Goal: Task Accomplishment & Management: Manage account settings

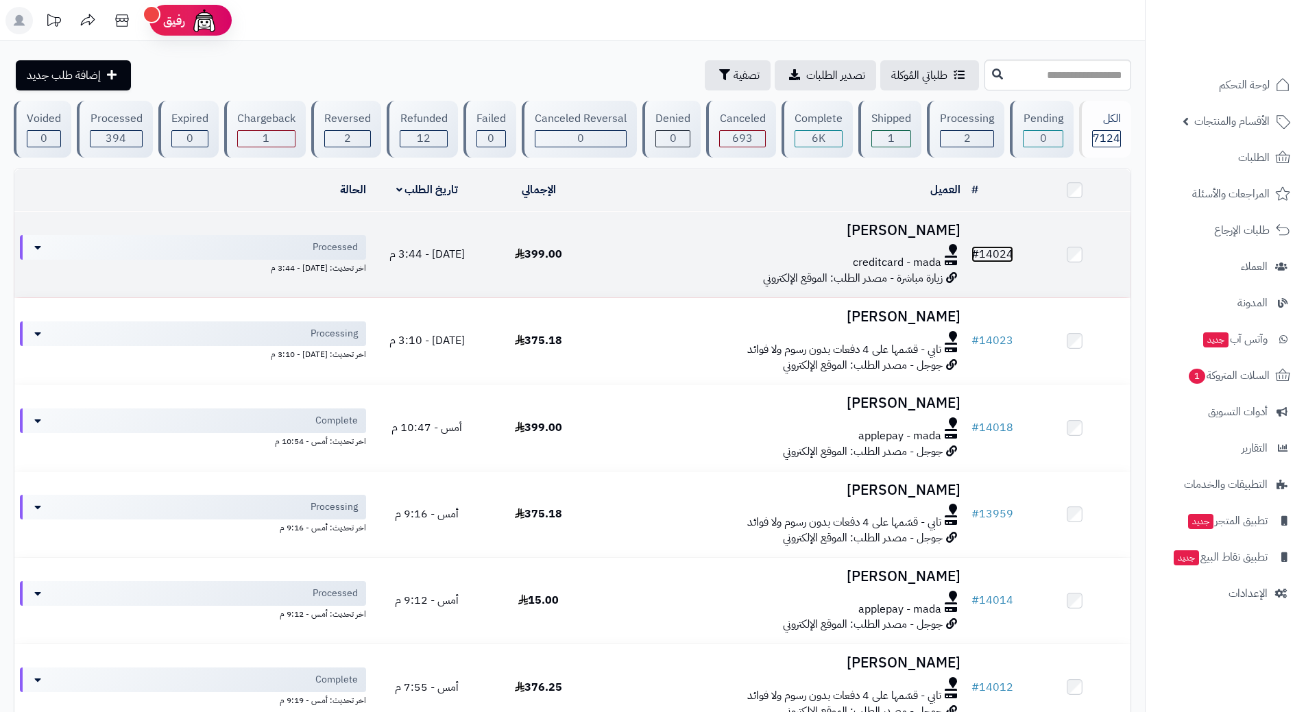
click at [1008, 250] on link "# 14024" at bounding box center [993, 254] width 42 height 16
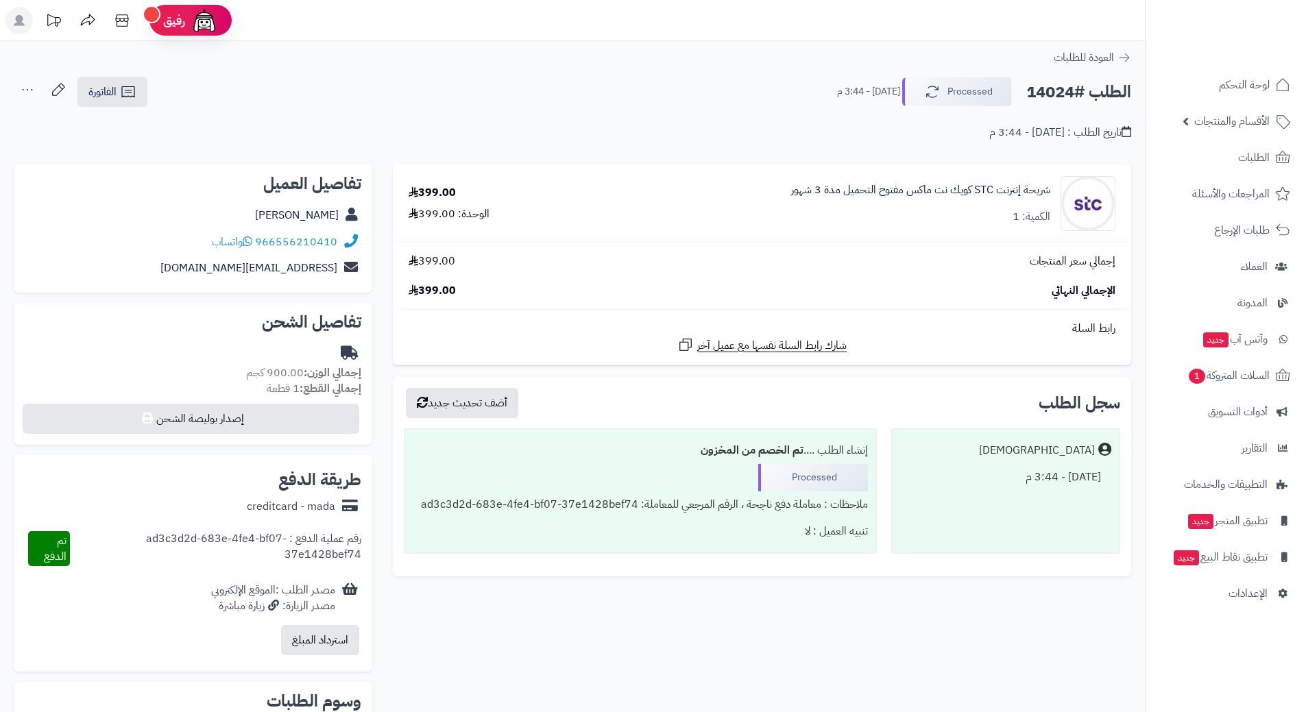
click at [1077, 93] on h2 "الطلب #14024" at bounding box center [1078, 92] width 105 height 28
copy div "الطلب #14024 Processed"
click at [318, 243] on link "966556210410" at bounding box center [296, 242] width 82 height 16
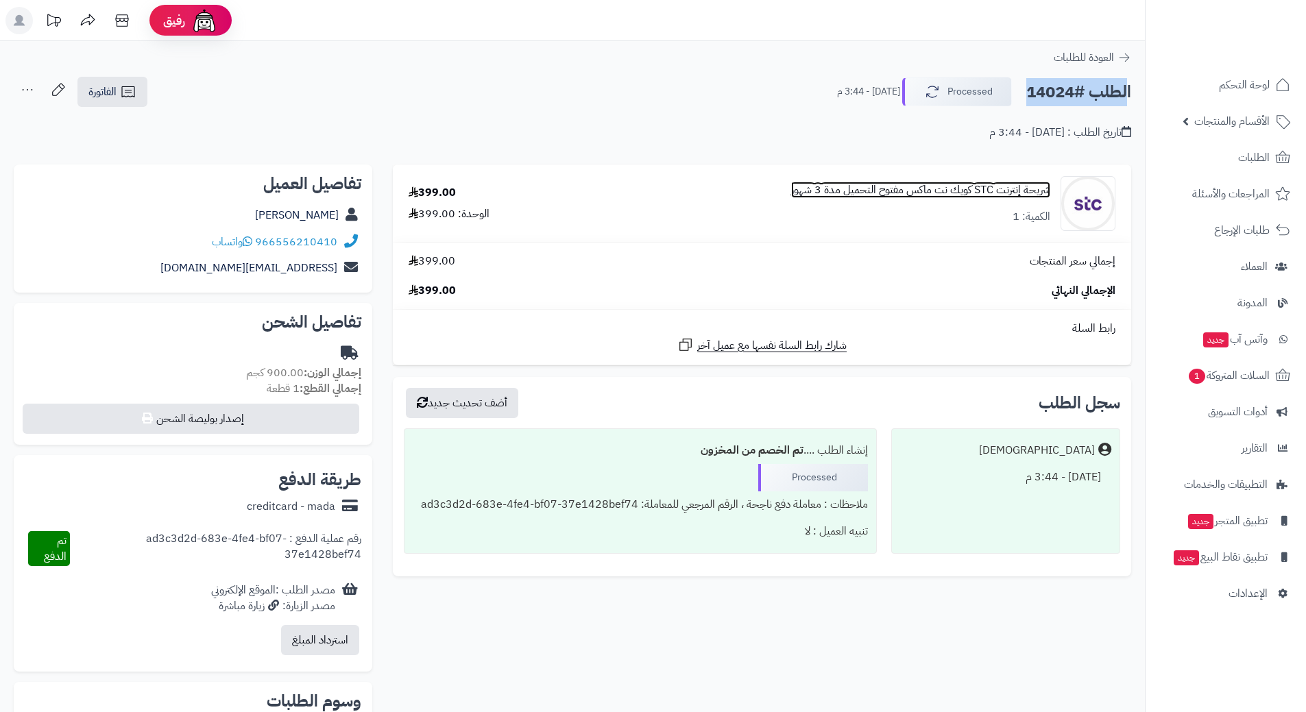
click at [915, 186] on link "شريحة إنترنت STC كويك نت ماكس مفتوح التحميل مدة 3 شهور" at bounding box center [920, 190] width 259 height 16
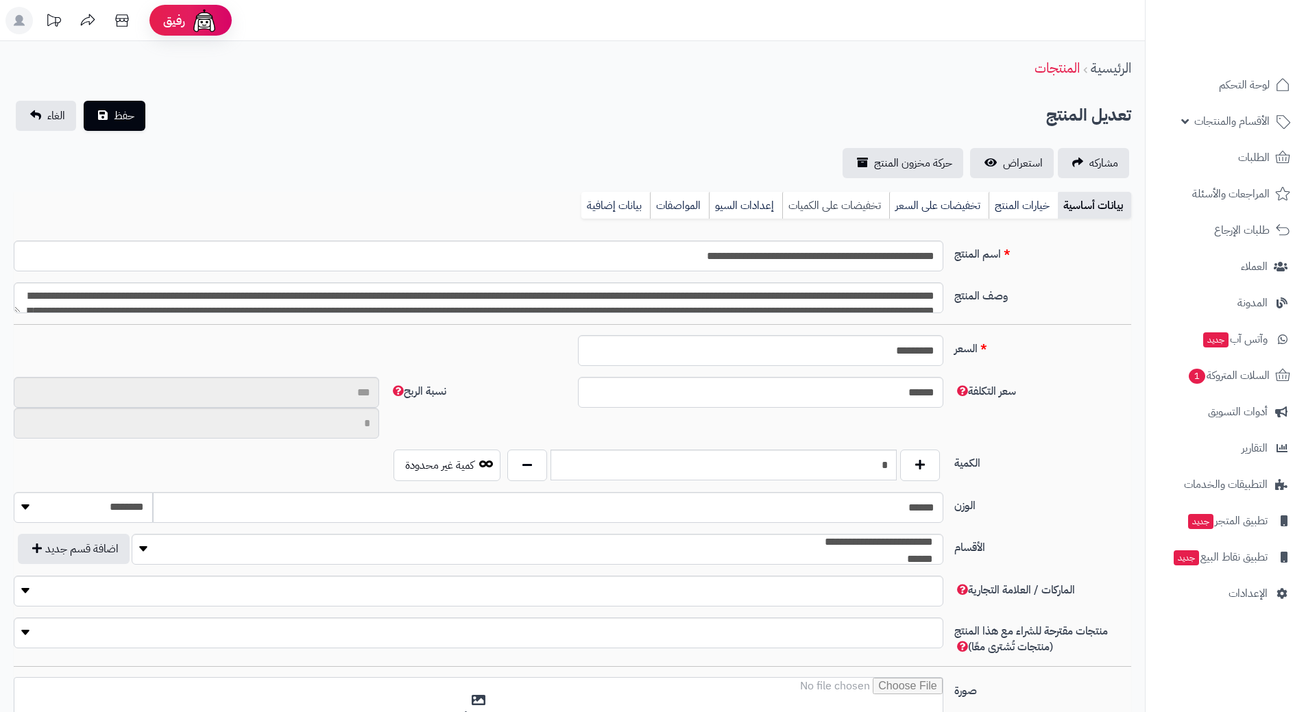
type input "**"
type input "**********"
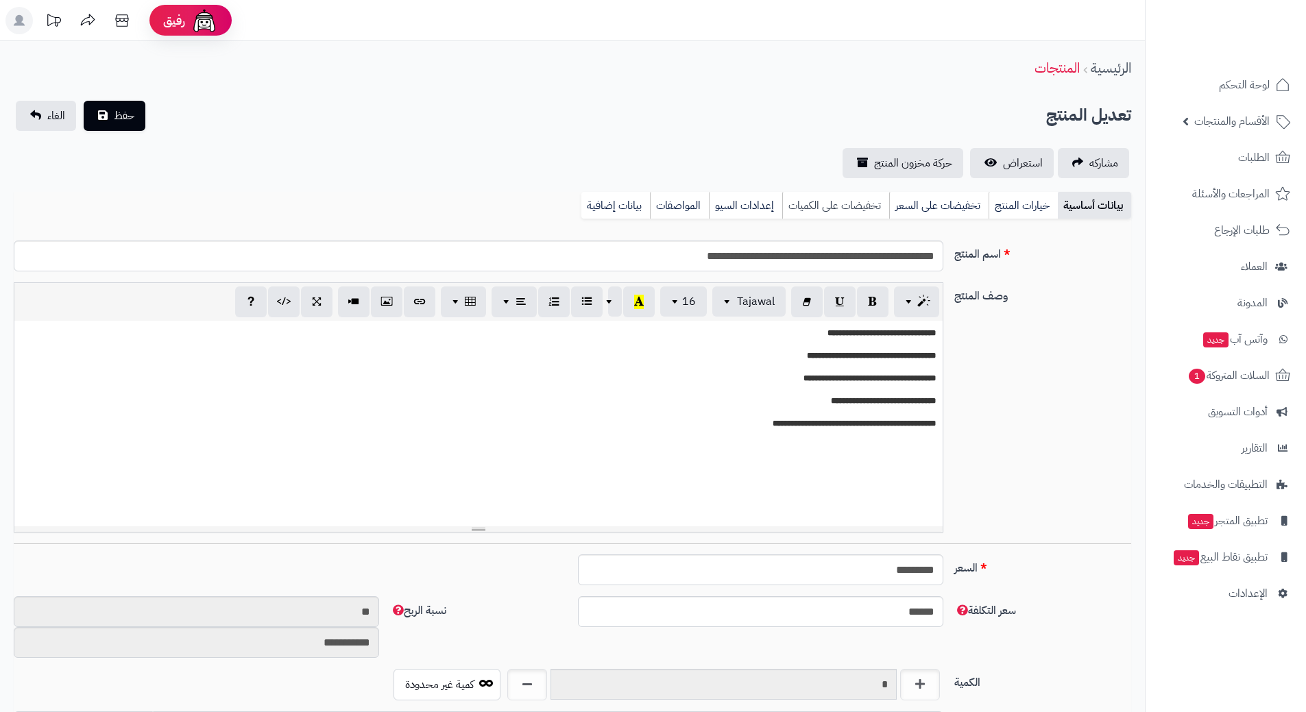
scroll to position [1193, 0]
type input "*******"
click at [862, 256] on input "**********" at bounding box center [479, 256] width 930 height 31
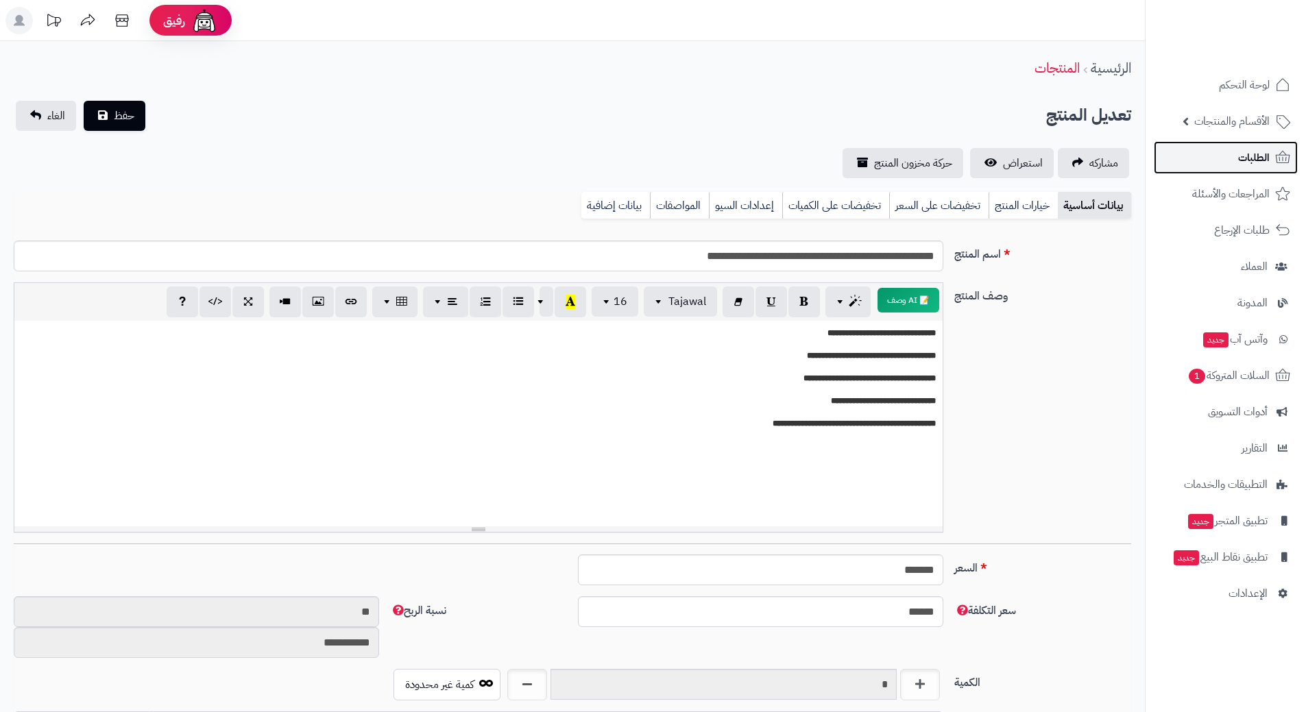
click at [1259, 154] on span "الطلبات" at bounding box center [1254, 157] width 32 height 19
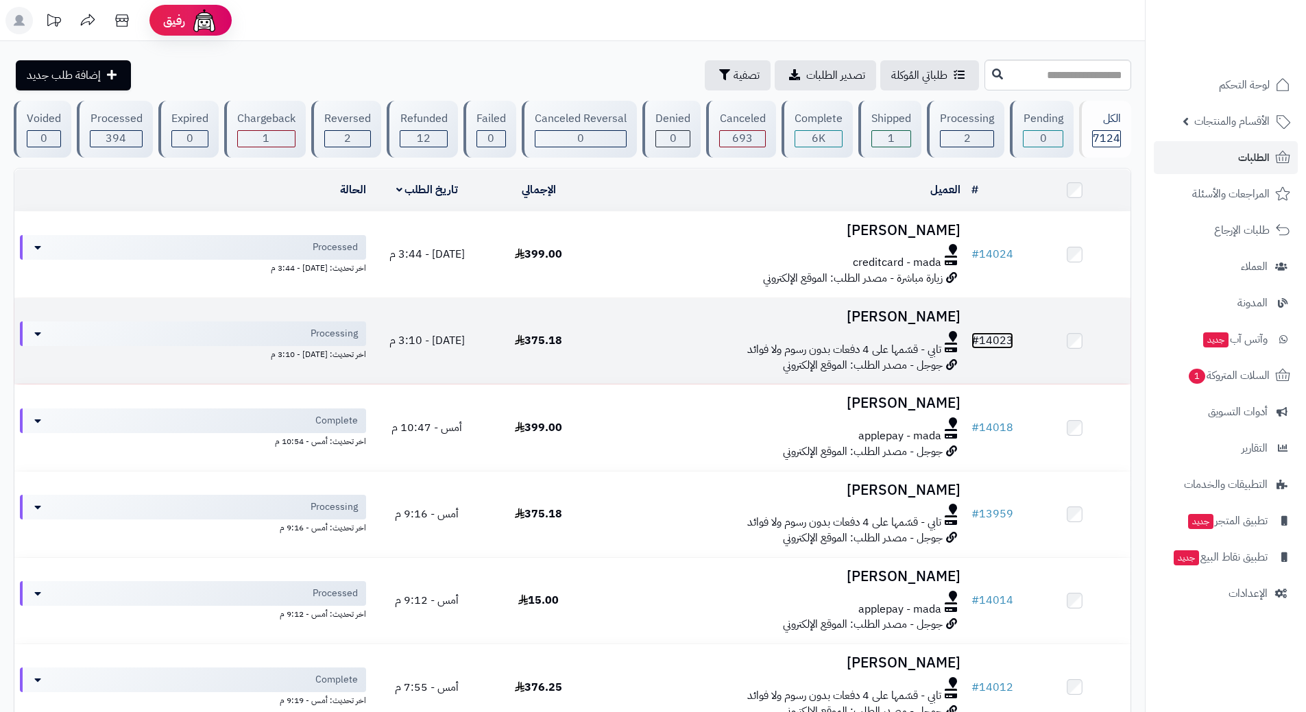
click at [1008, 340] on link "# 14023" at bounding box center [993, 341] width 42 height 16
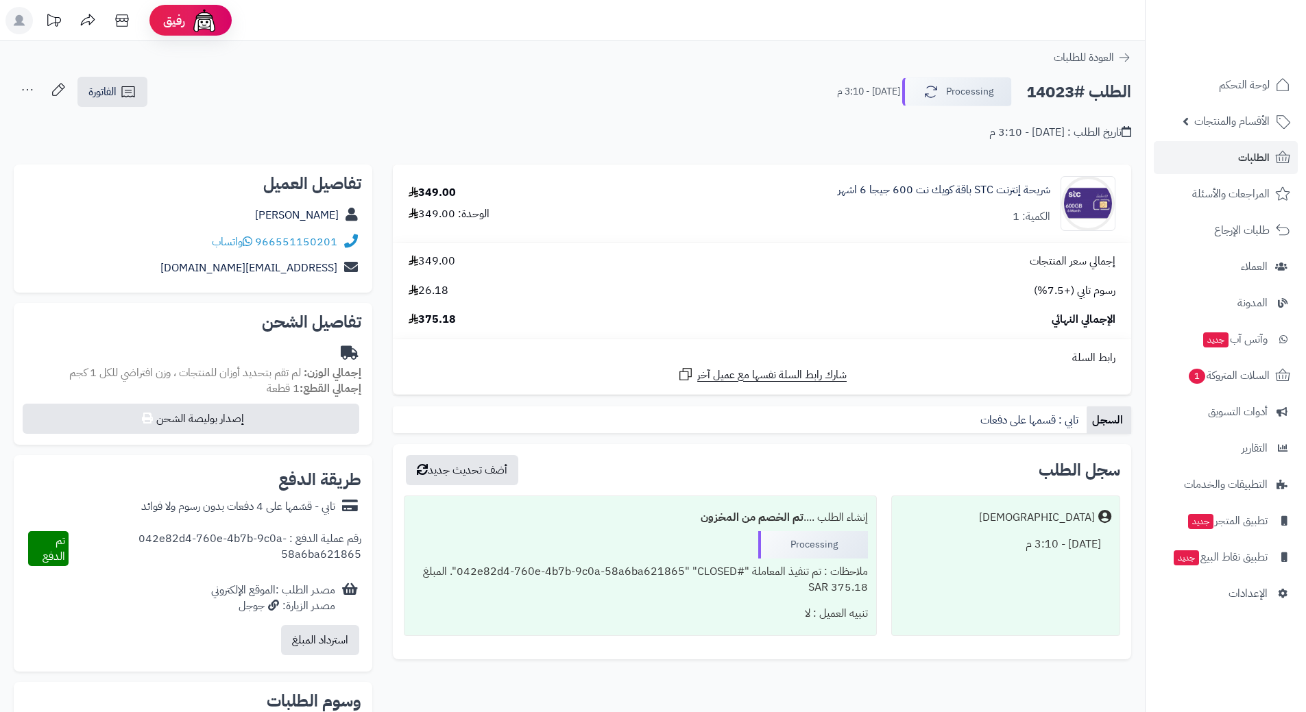
click at [1067, 84] on h2 "الطلب #14023" at bounding box center [1078, 92] width 105 height 28
click at [1067, 85] on h2 "الطلب #14023" at bounding box center [1078, 92] width 105 height 28
copy div "الطلب #14023 Processing"
click at [306, 239] on link "966551150201" at bounding box center [296, 242] width 82 height 16
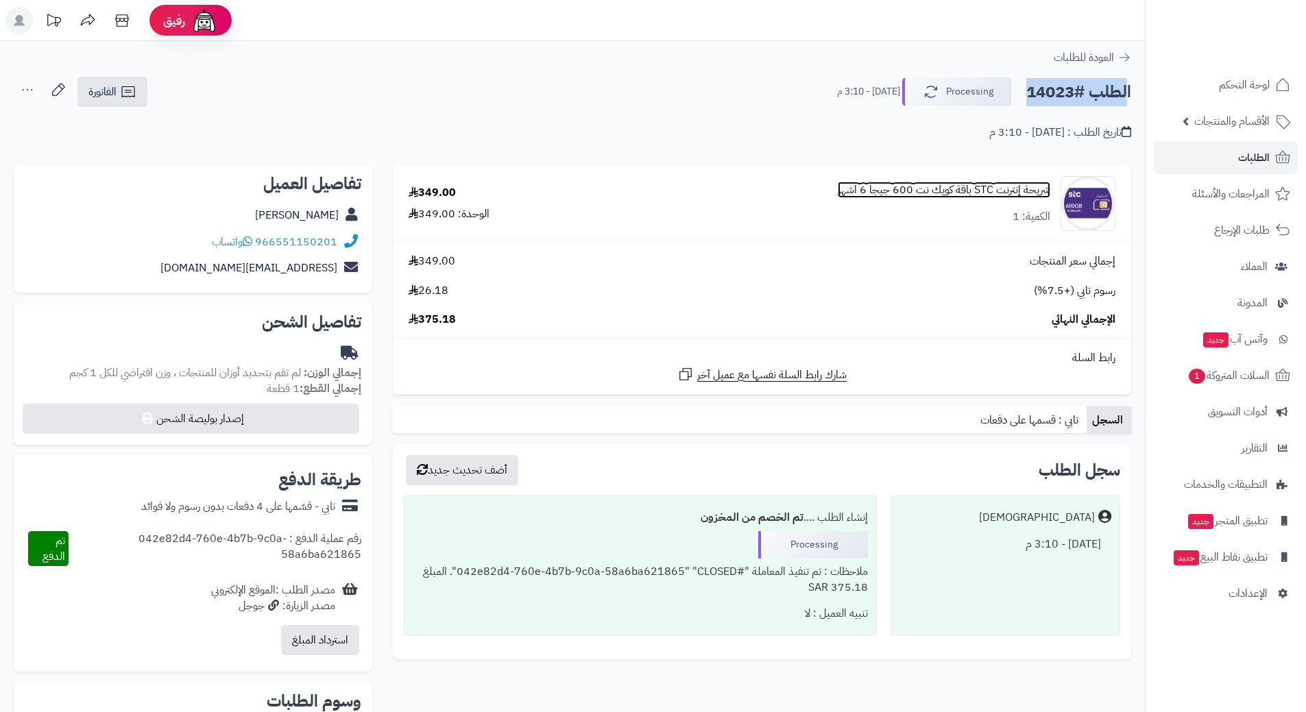
click at [942, 193] on link "شريحة إنترنت STC باقة كويك نت 600 جيجا 6 اشهر" at bounding box center [944, 190] width 213 height 16
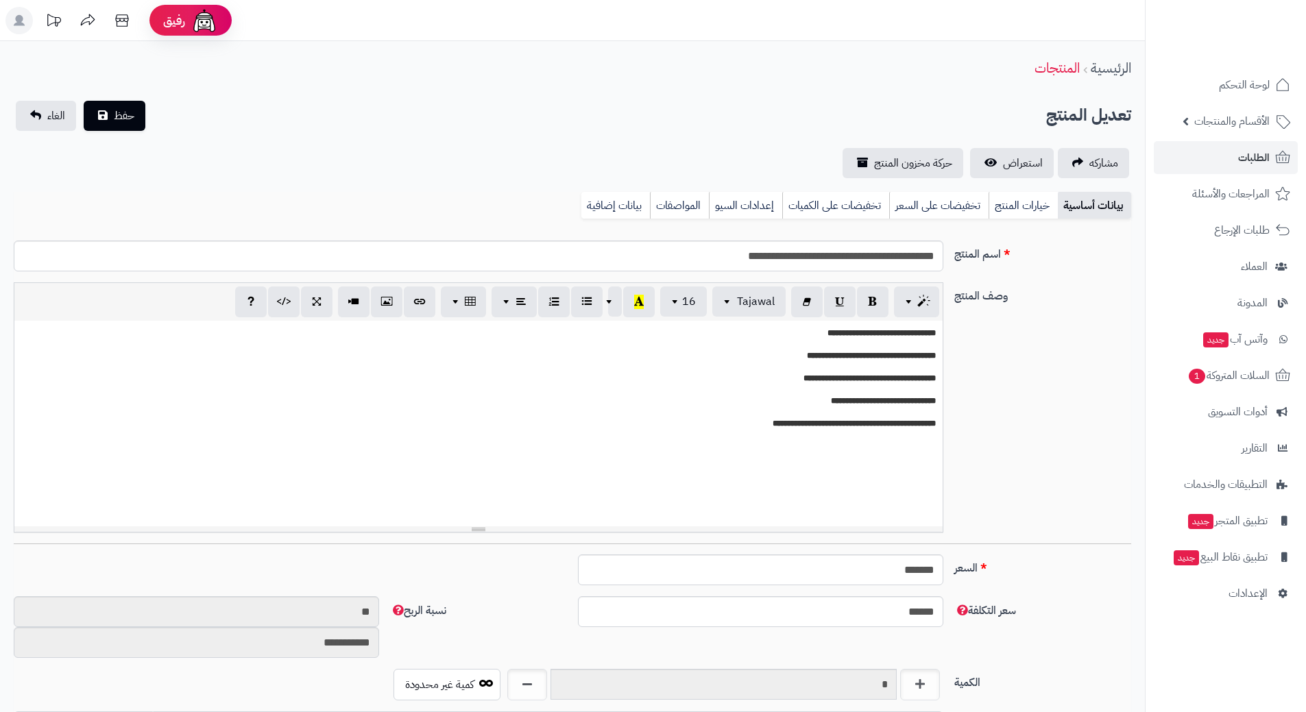
scroll to position [1193, 0]
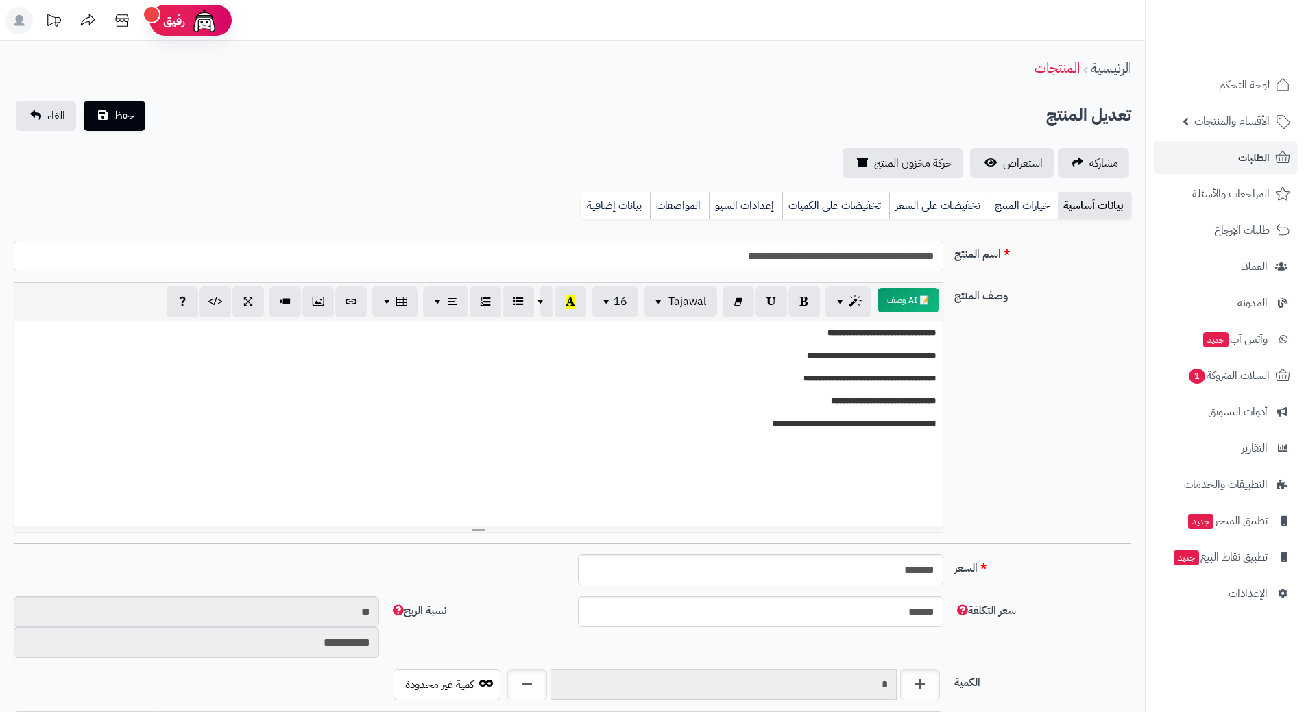
click at [829, 254] on input "**********" at bounding box center [479, 256] width 930 height 31
click at [1255, 153] on span "الطلبات" at bounding box center [1254, 157] width 32 height 19
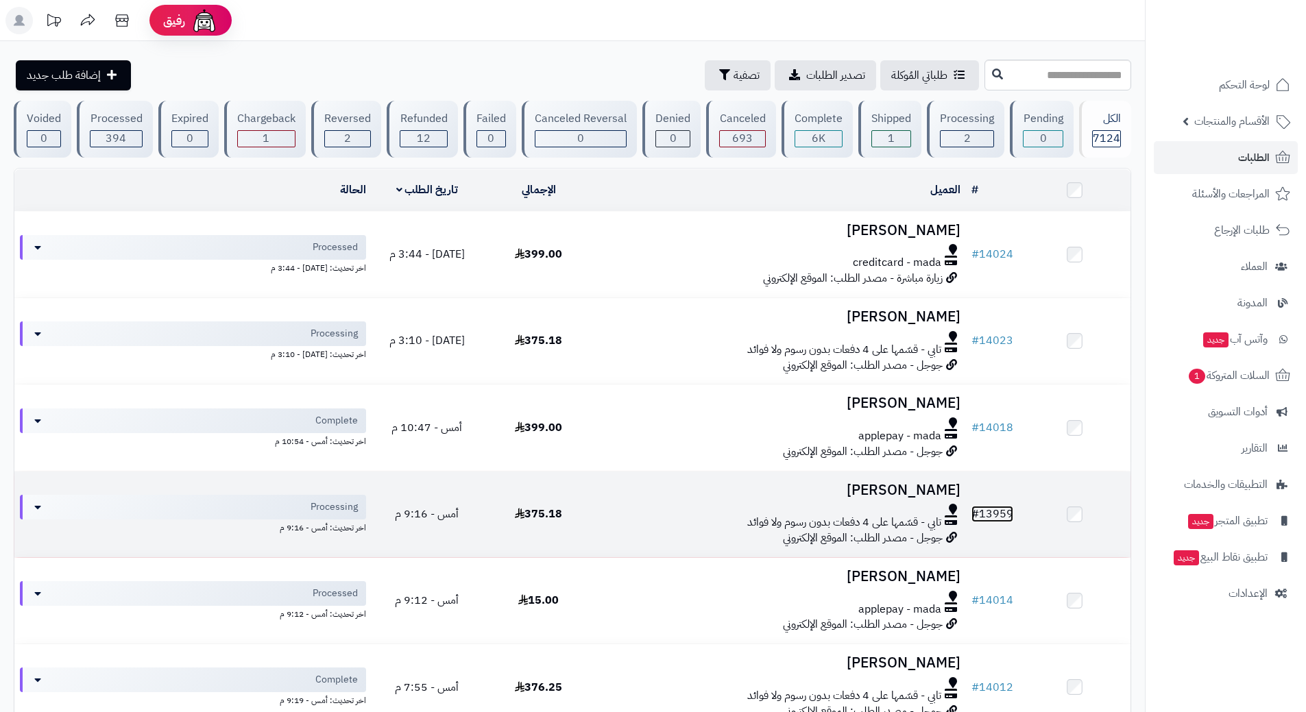
click at [983, 509] on link "# 13959" at bounding box center [993, 514] width 42 height 16
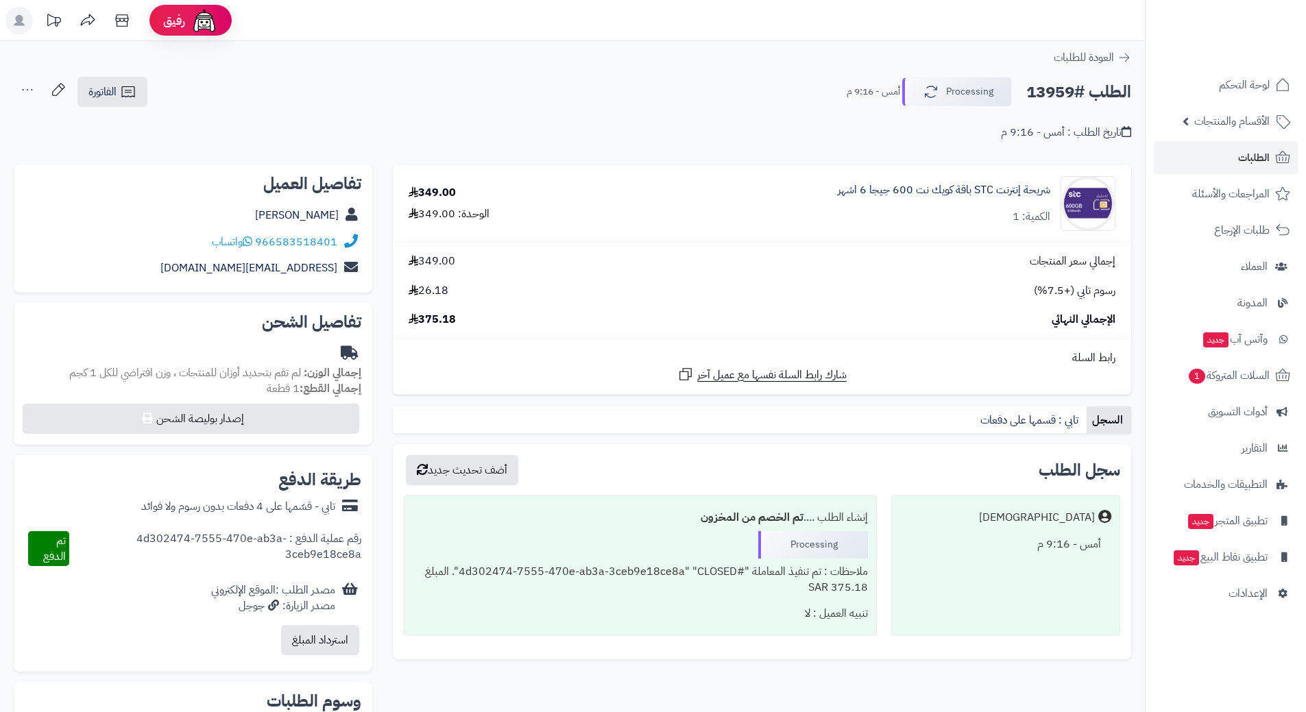
click at [1060, 93] on h2 "الطلب #13959" at bounding box center [1078, 92] width 105 height 28
copy div "الطلب #13959 Processing"
click at [332, 240] on link "966583518401" at bounding box center [296, 242] width 82 height 16
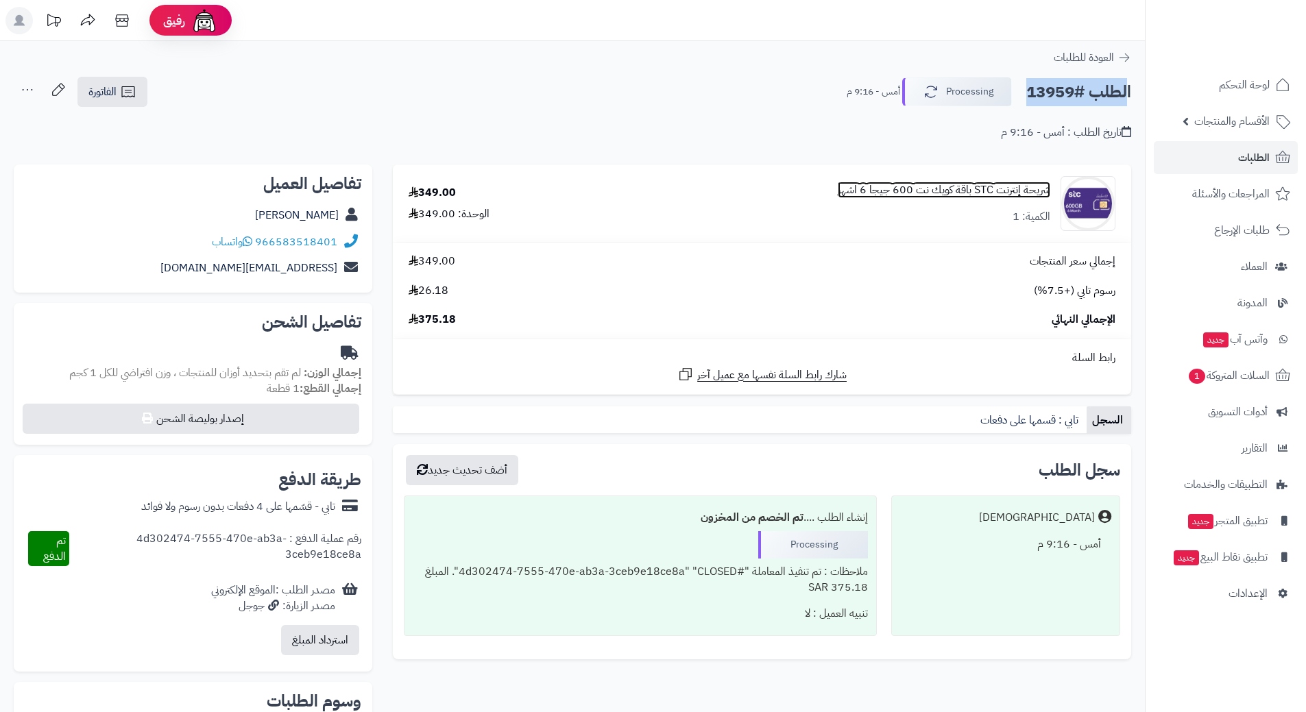
click at [930, 186] on link "شريحة إنترنت STC باقة كويك نت 600 جيجا 6 اشهر" at bounding box center [944, 190] width 213 height 16
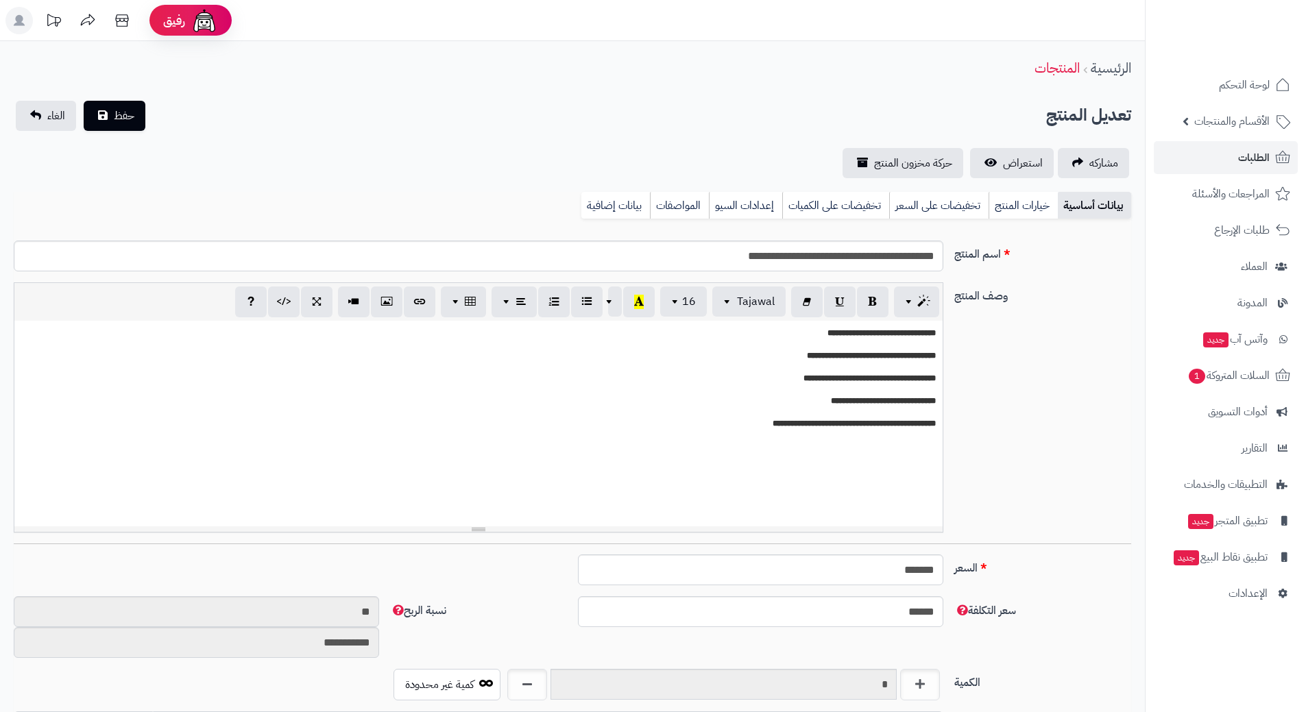
scroll to position [1193, 0]
click at [828, 256] on input "**********" at bounding box center [479, 256] width 930 height 31
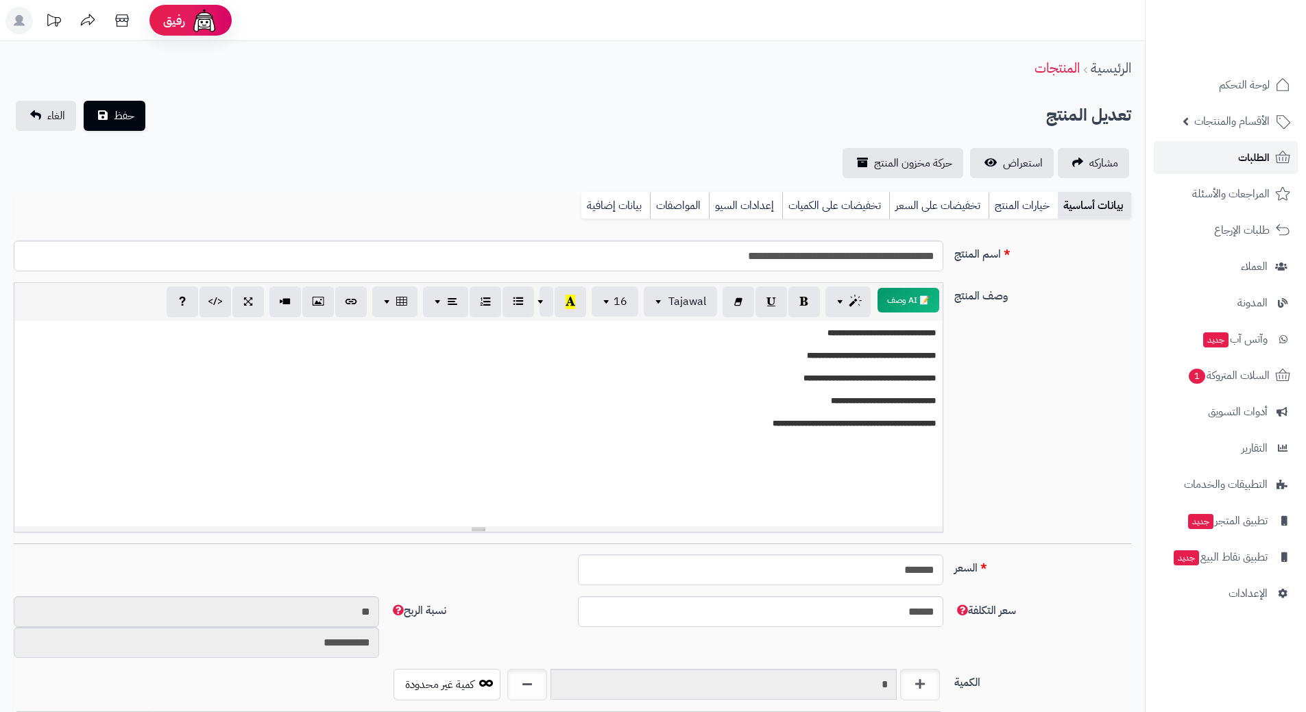
click at [1255, 156] on span "الطلبات" at bounding box center [1254, 157] width 32 height 19
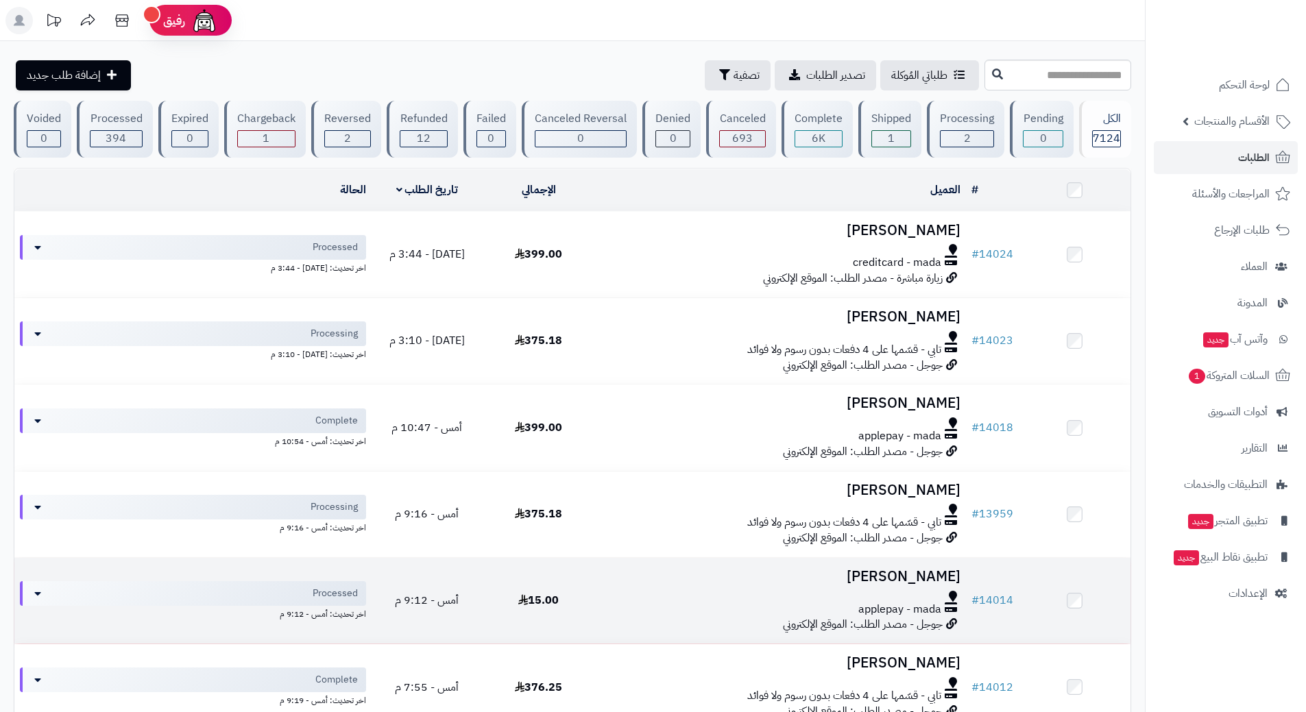
click at [999, 588] on td "# 14014" at bounding box center [992, 601] width 53 height 86
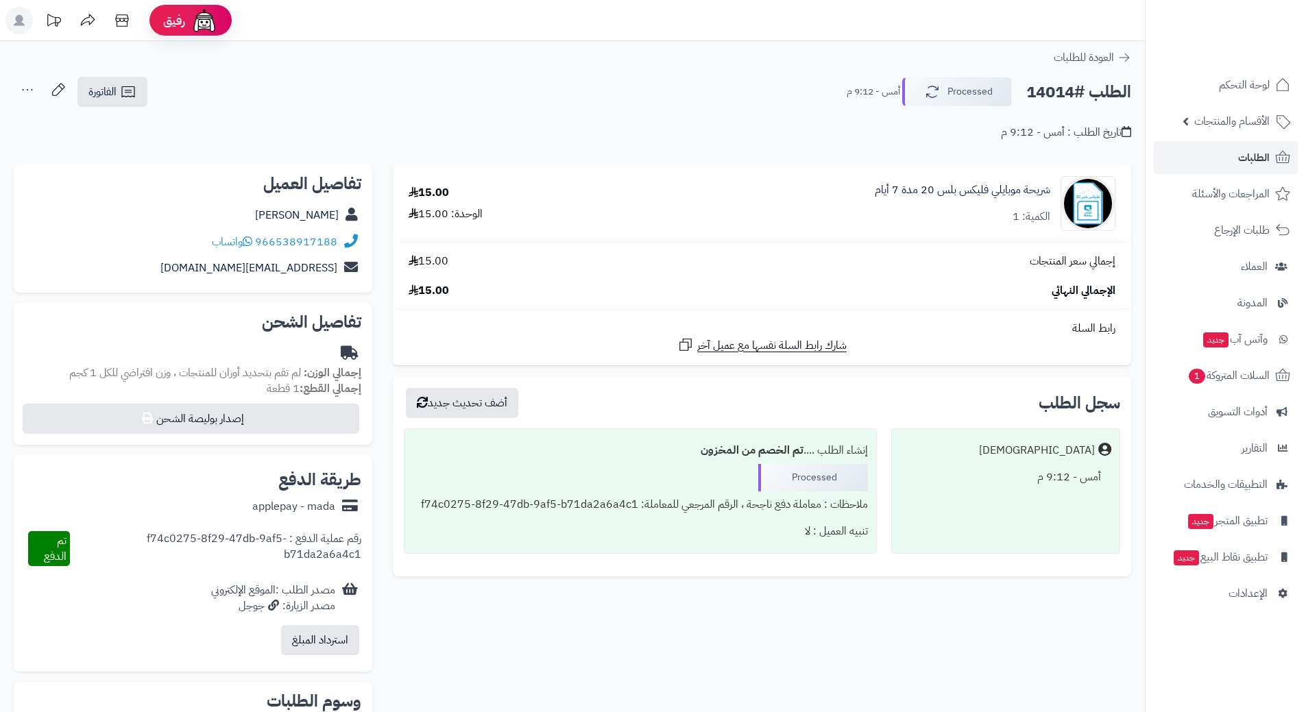
click at [1097, 95] on h2 "الطلب #14014" at bounding box center [1078, 92] width 105 height 28
click at [1096, 95] on h2 "الطلب #14014" at bounding box center [1078, 92] width 105 height 28
click at [1096, 96] on h2 "الطلب #14014" at bounding box center [1078, 92] width 105 height 28
copy div "الطلب #14014 Processed"
click at [319, 241] on link "966538917188" at bounding box center [296, 242] width 82 height 16
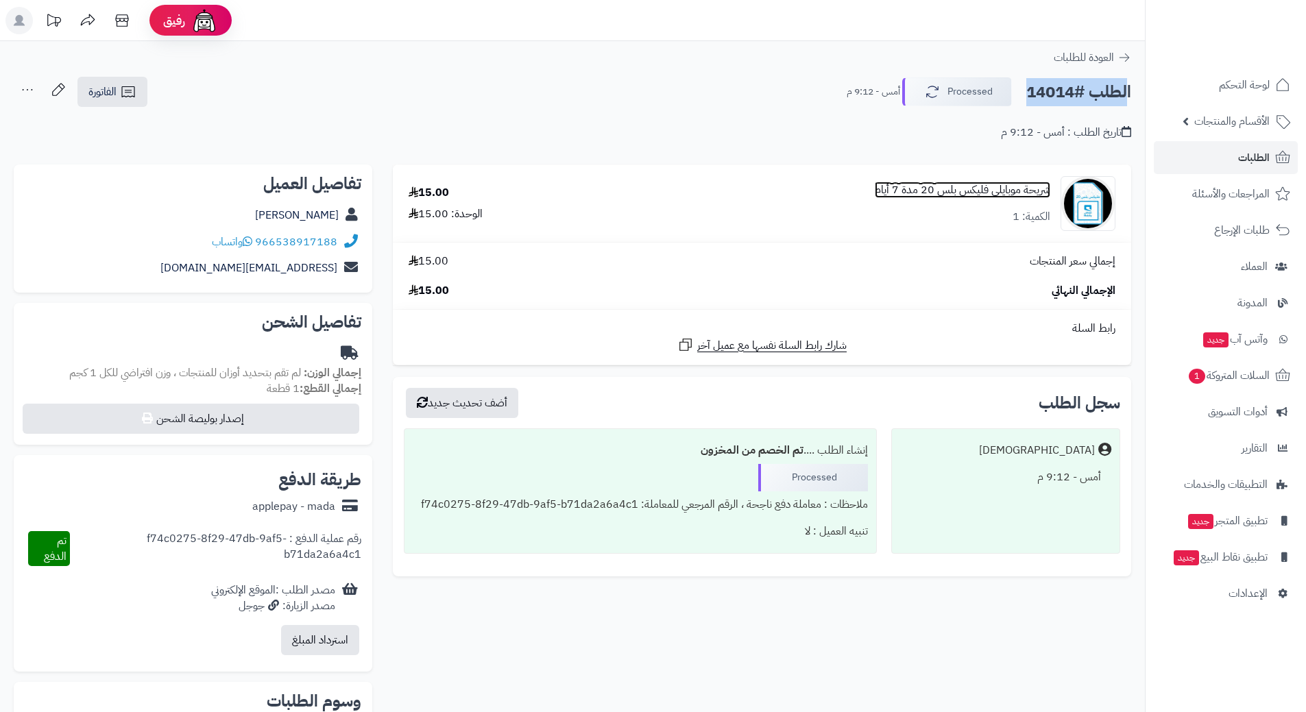
click at [985, 195] on link "شريحة موبايلي فليكس بلس 20 مدة 7 أيام" at bounding box center [963, 190] width 176 height 16
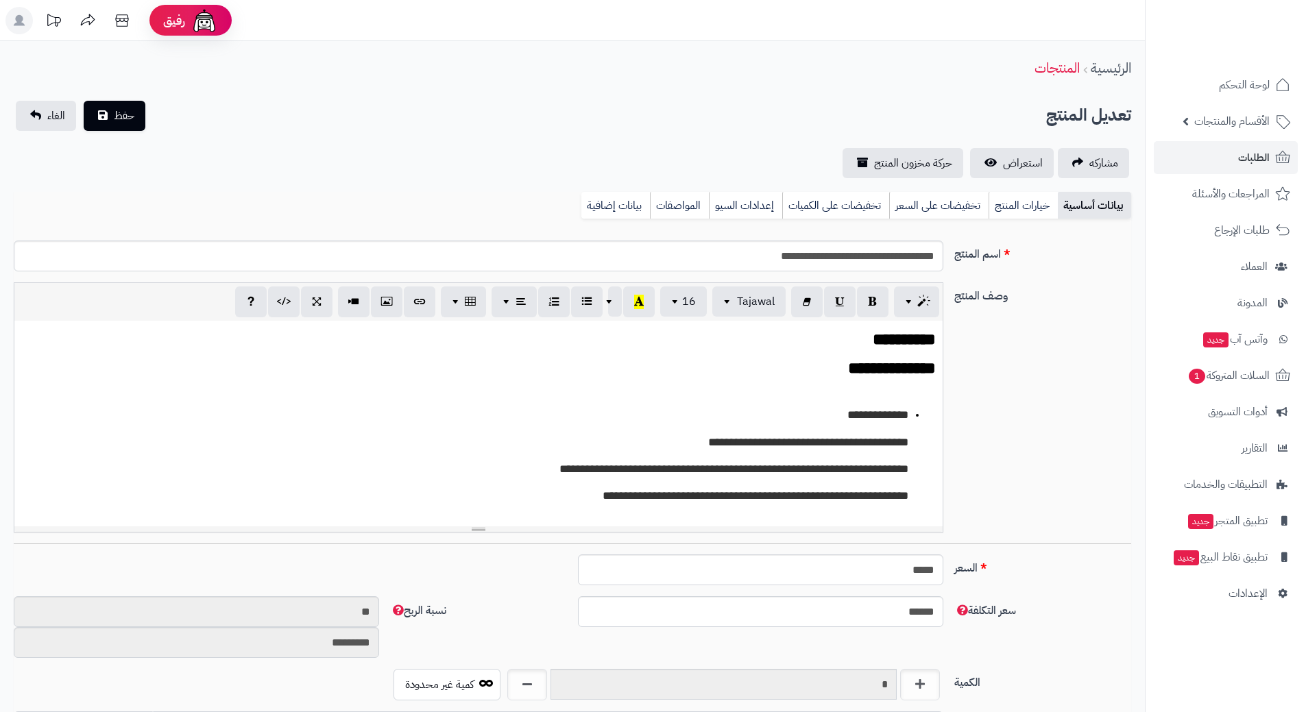
scroll to position [747, 0]
click at [901, 261] on input "**********" at bounding box center [479, 256] width 930 height 31
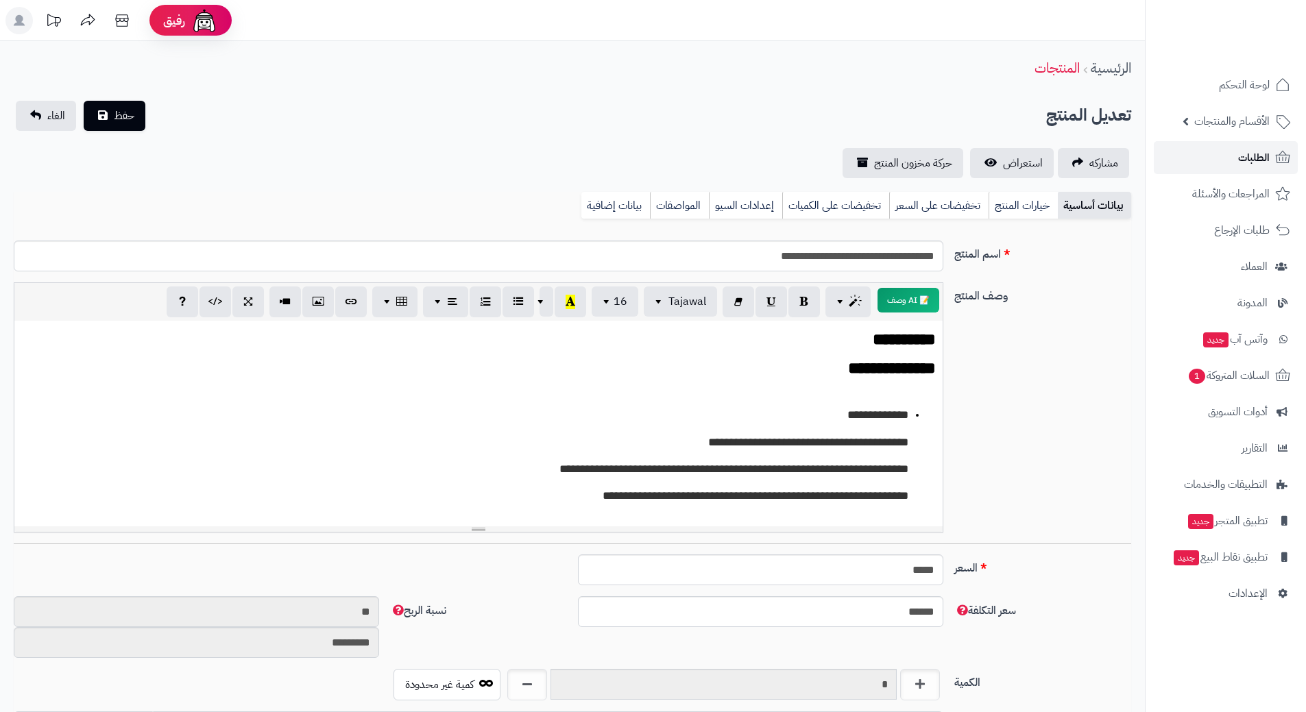
click at [1263, 156] on span "الطلبات" at bounding box center [1254, 157] width 32 height 19
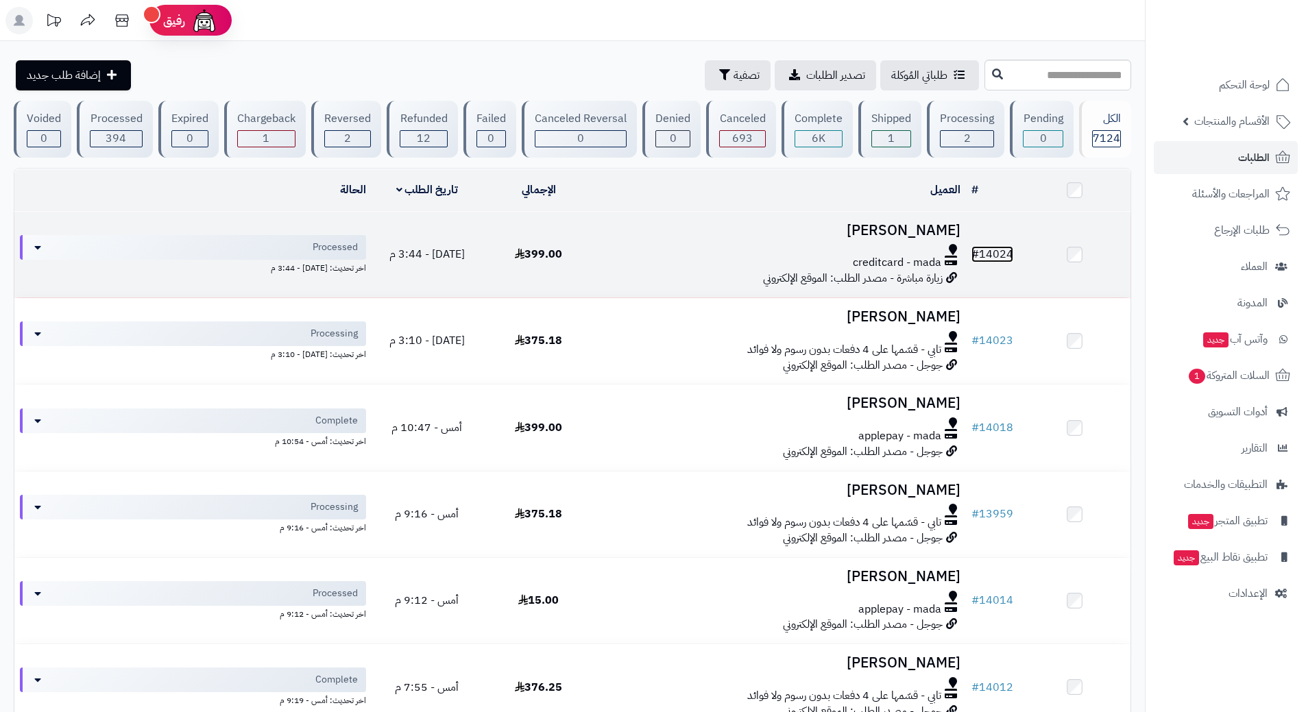
click at [1002, 249] on link "# 14024" at bounding box center [993, 254] width 42 height 16
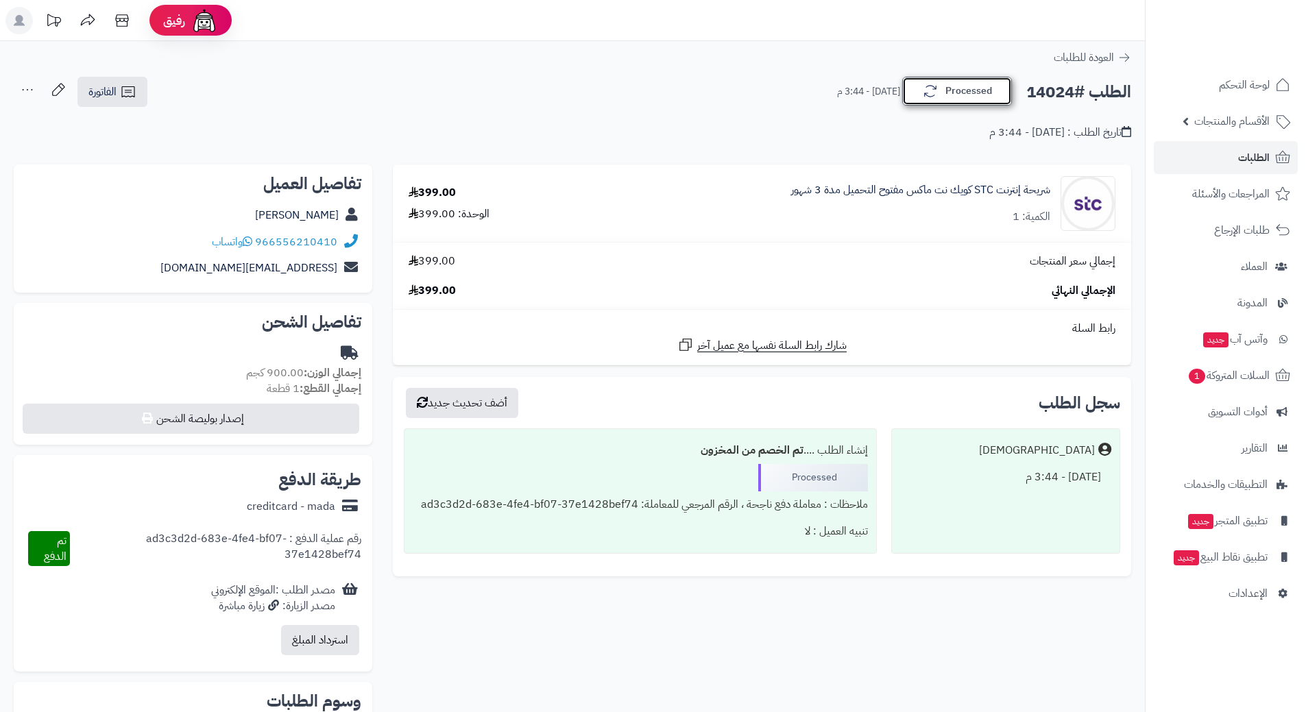
click at [989, 93] on button "Processed" at bounding box center [957, 91] width 110 height 29
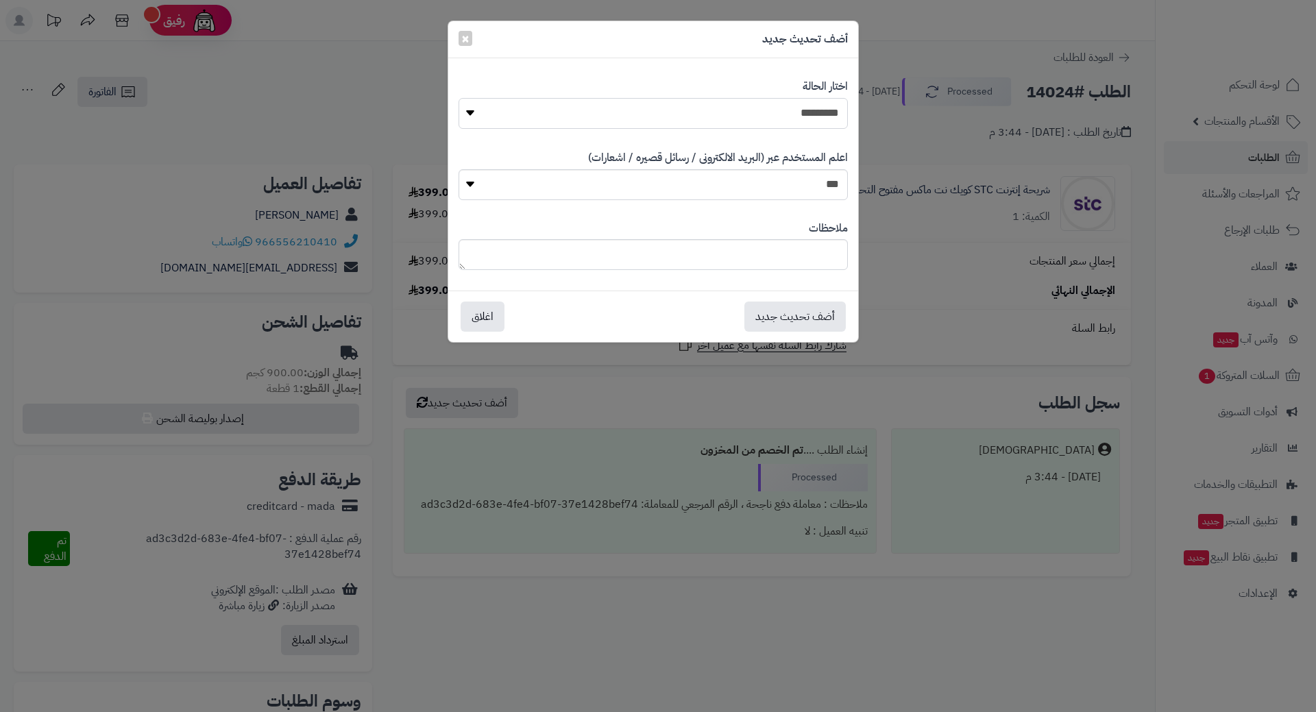
click at [744, 98] on select "**********" at bounding box center [653, 113] width 389 height 31
select select "*"
click at [459, 98] on select "**********" at bounding box center [653, 113] width 389 height 31
click at [802, 309] on button "أضف تحديث جديد" at bounding box center [795, 316] width 101 height 30
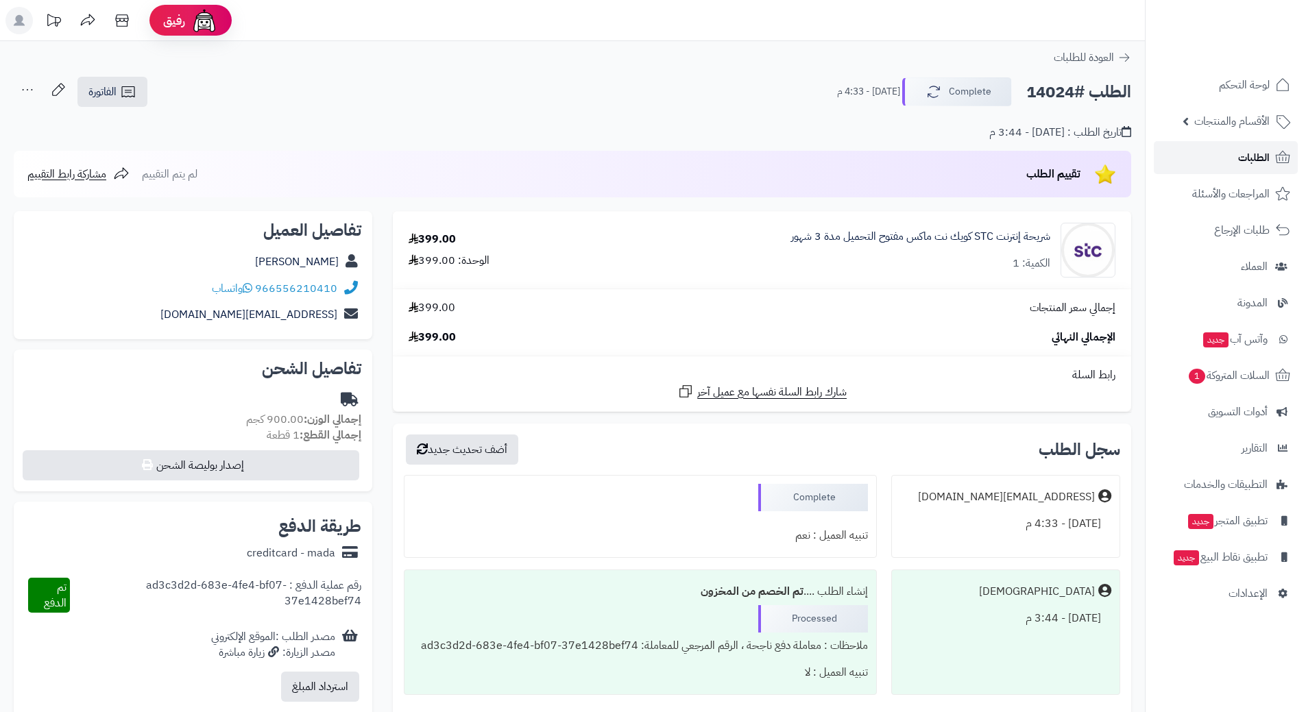
click at [1248, 154] on span "الطلبات" at bounding box center [1254, 157] width 32 height 19
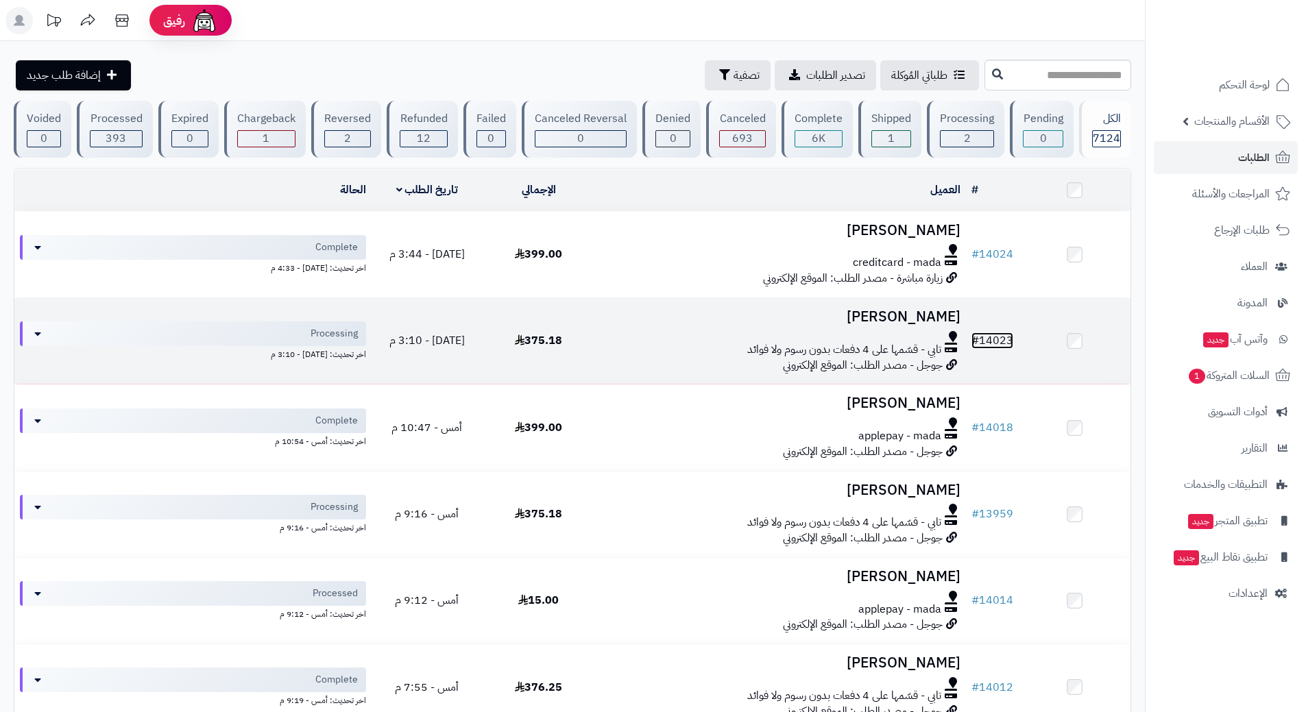
click at [1004, 333] on link "# 14023" at bounding box center [993, 341] width 42 height 16
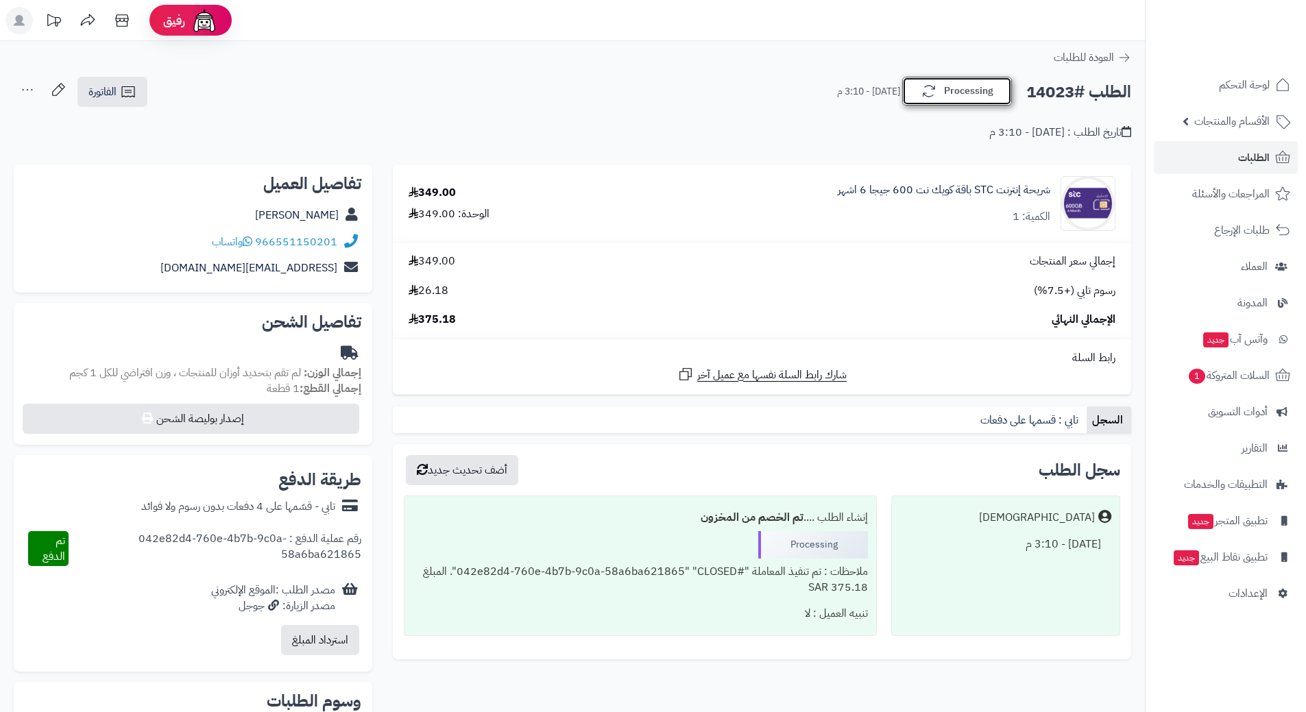
click at [987, 97] on button "Processing" at bounding box center [957, 91] width 110 height 29
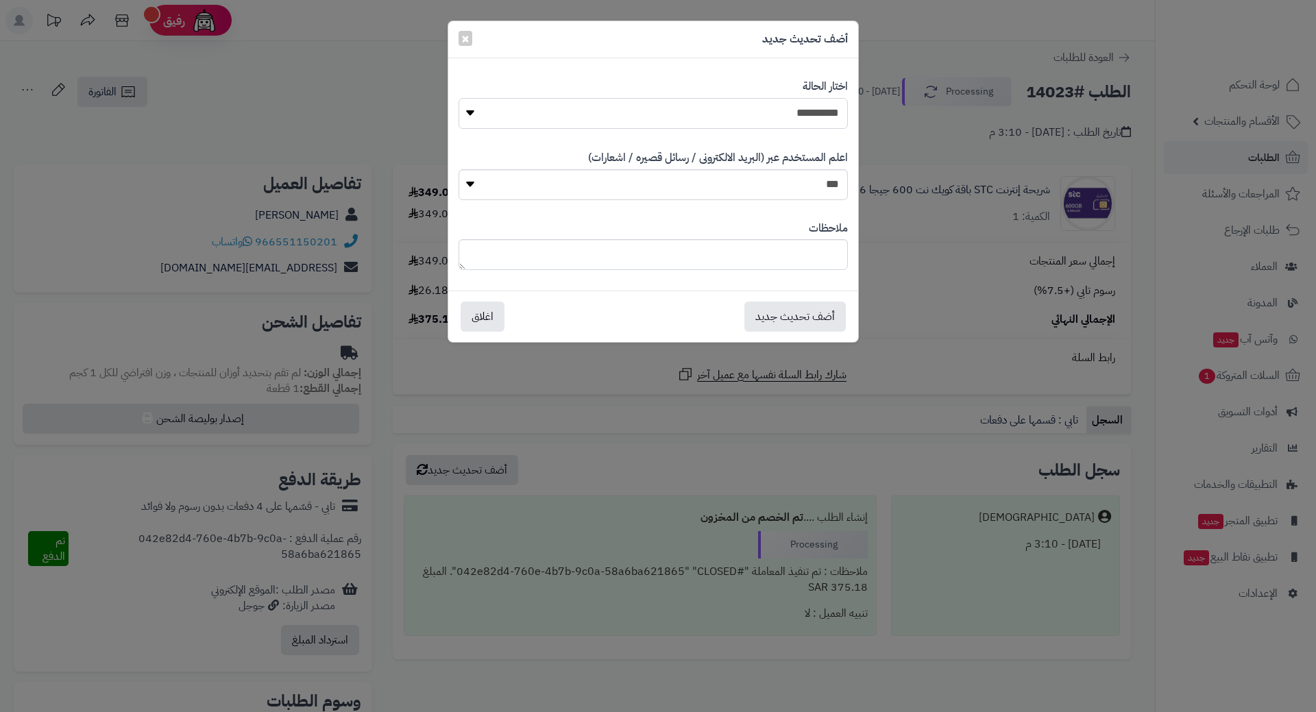
click at [780, 107] on select "**********" at bounding box center [653, 113] width 389 height 31
select select "*"
click at [459, 98] on select "**********" at bounding box center [653, 113] width 389 height 31
click at [790, 320] on button "أضف تحديث جديد" at bounding box center [795, 316] width 101 height 30
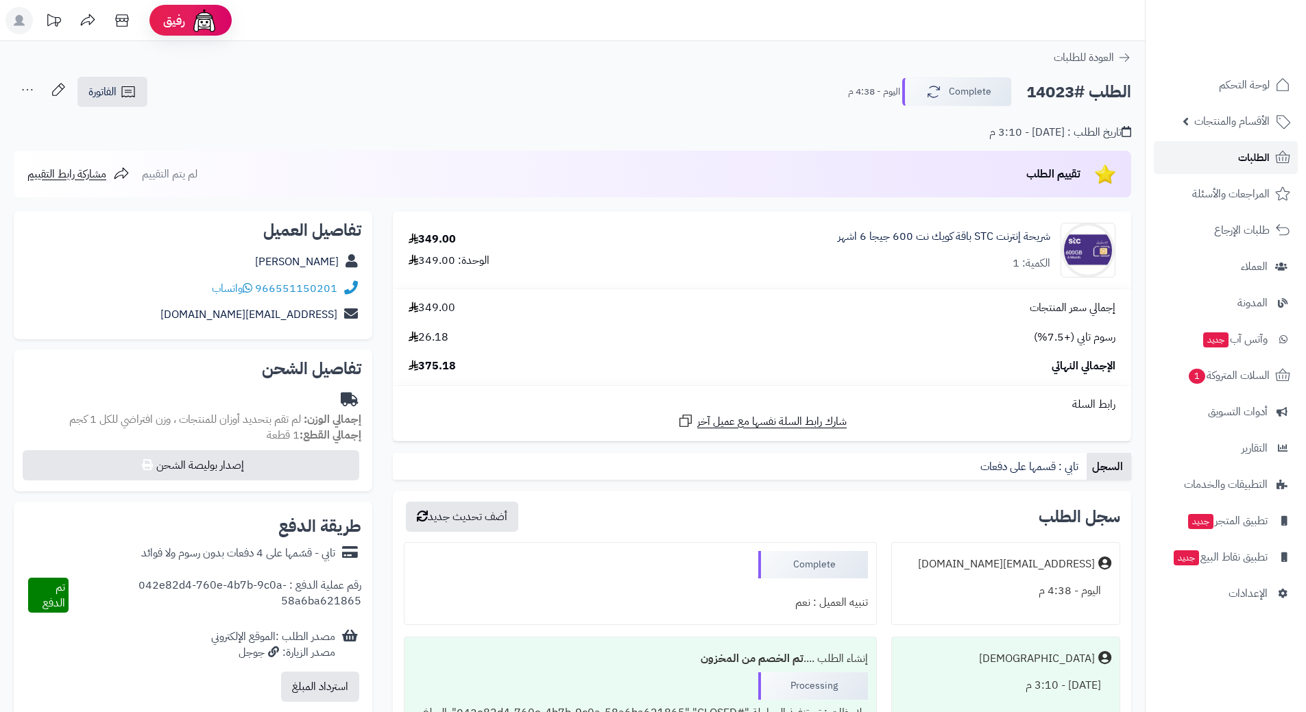
click at [1266, 154] on span "الطلبات" at bounding box center [1254, 157] width 32 height 19
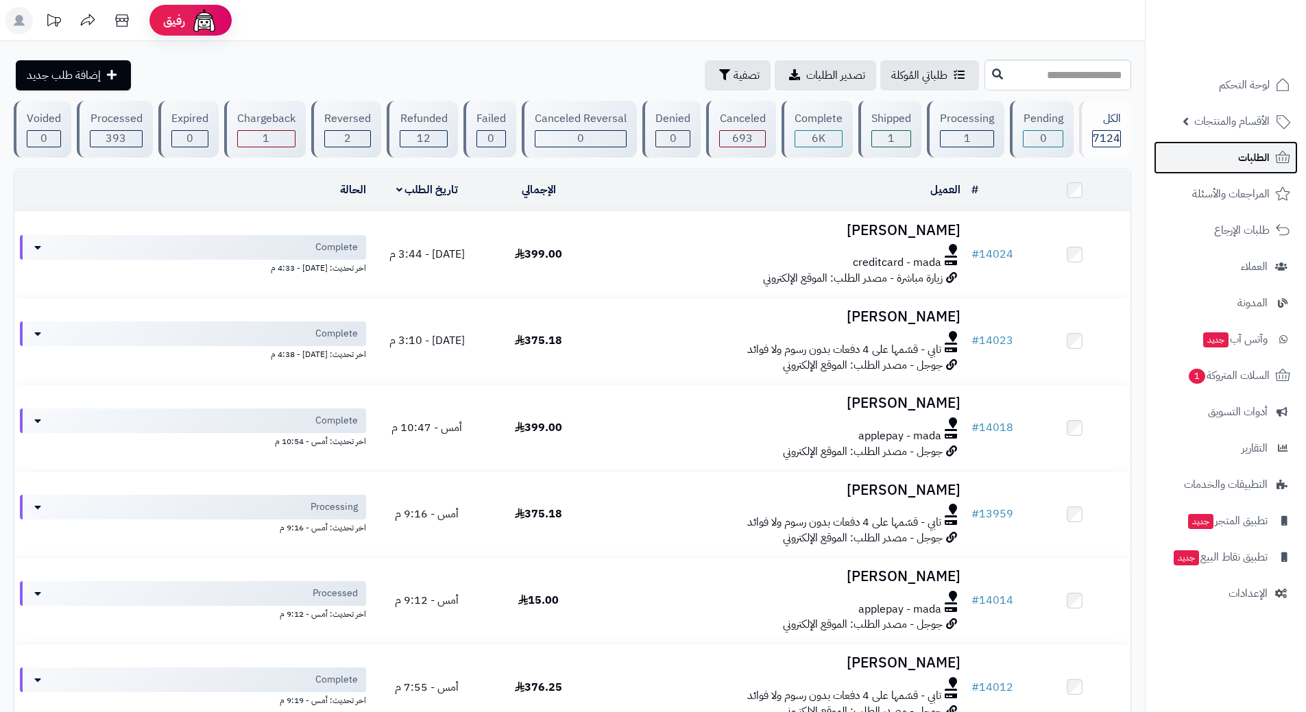
click at [1217, 153] on link "الطلبات" at bounding box center [1226, 157] width 144 height 33
click at [1207, 367] on span "السلات المتروكة 1" at bounding box center [1228, 375] width 83 height 19
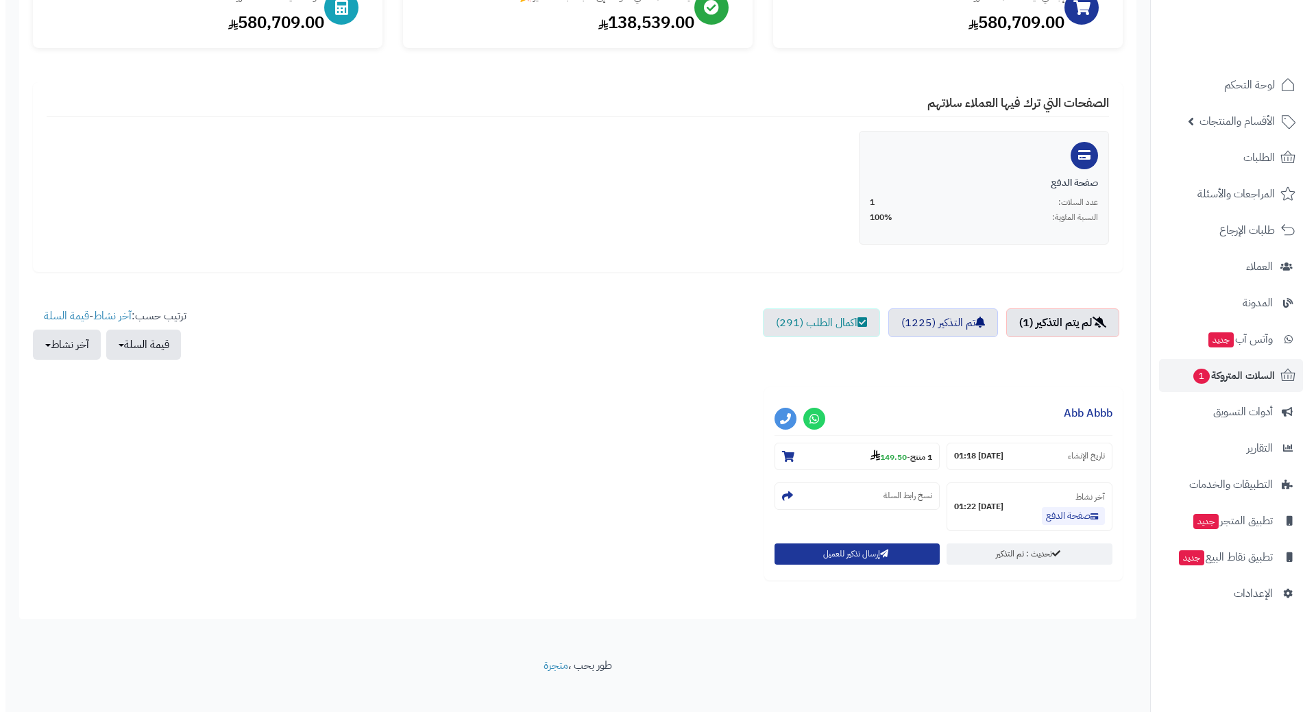
scroll to position [208, 0]
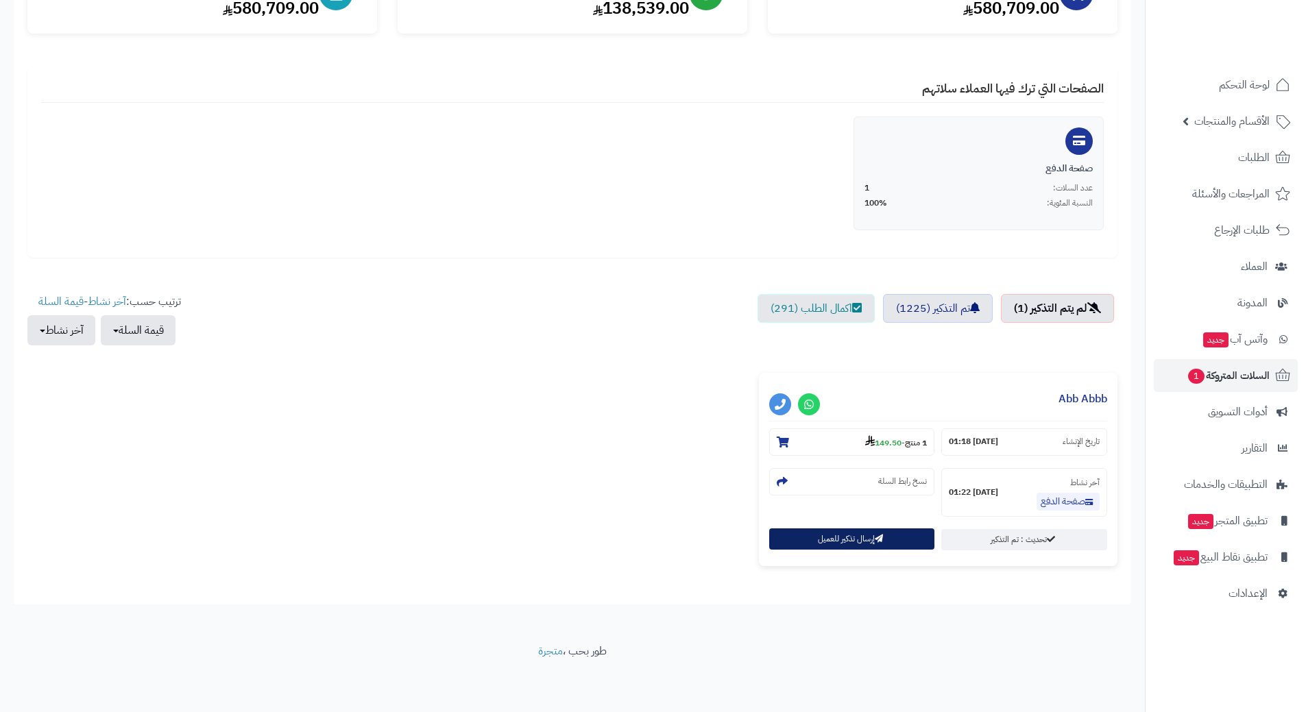
click at [799, 538] on button "إرسال تذكير للعميل" at bounding box center [852, 539] width 166 height 21
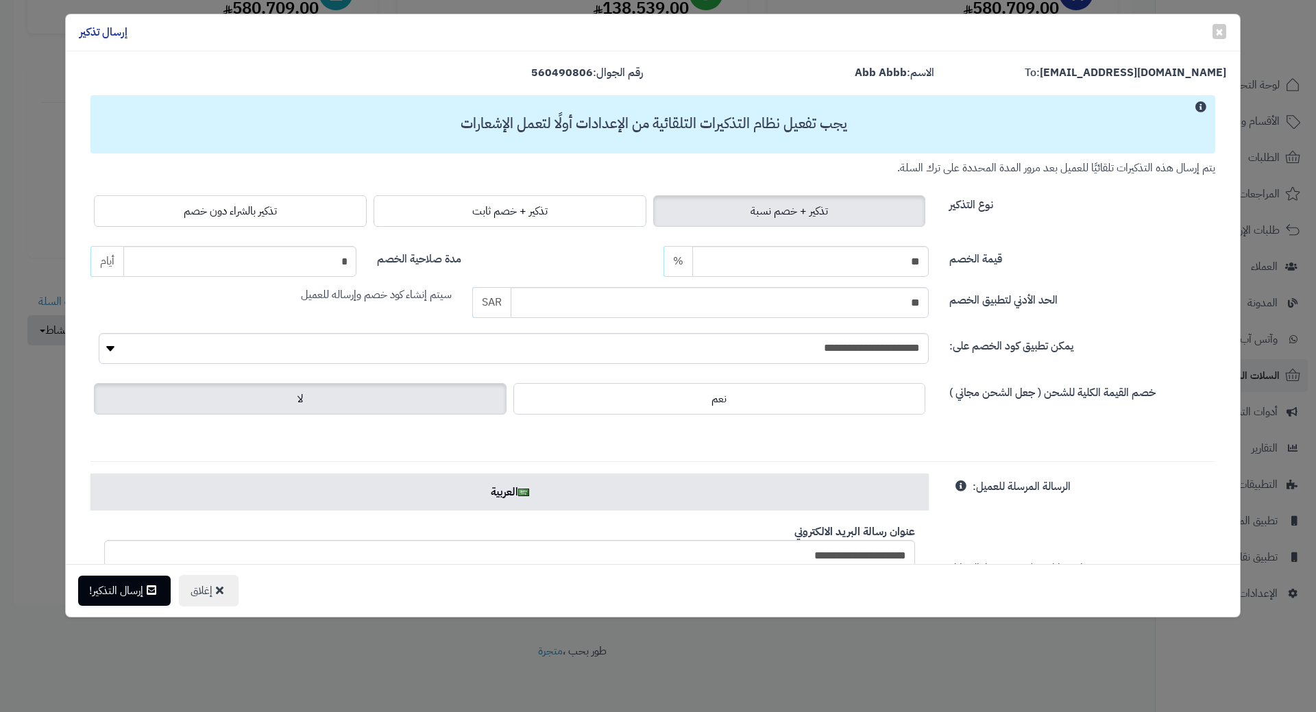
drag, startPoint x: 270, startPoint y: 206, endPoint x: 255, endPoint y: 228, distance: 27.2
click at [270, 206] on span "تذكير بالشراء دون خصم" at bounding box center [230, 211] width 93 height 16
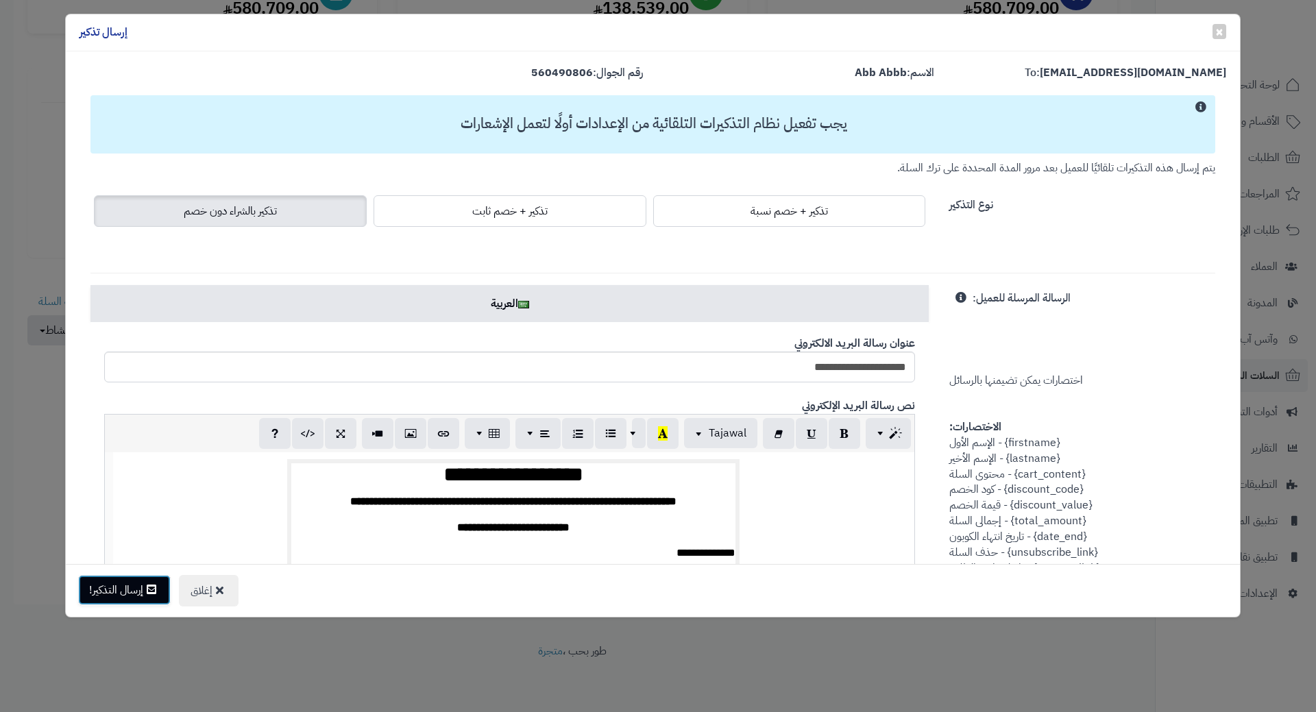
click at [103, 603] on button "إرسال التذكير!" at bounding box center [124, 590] width 93 height 30
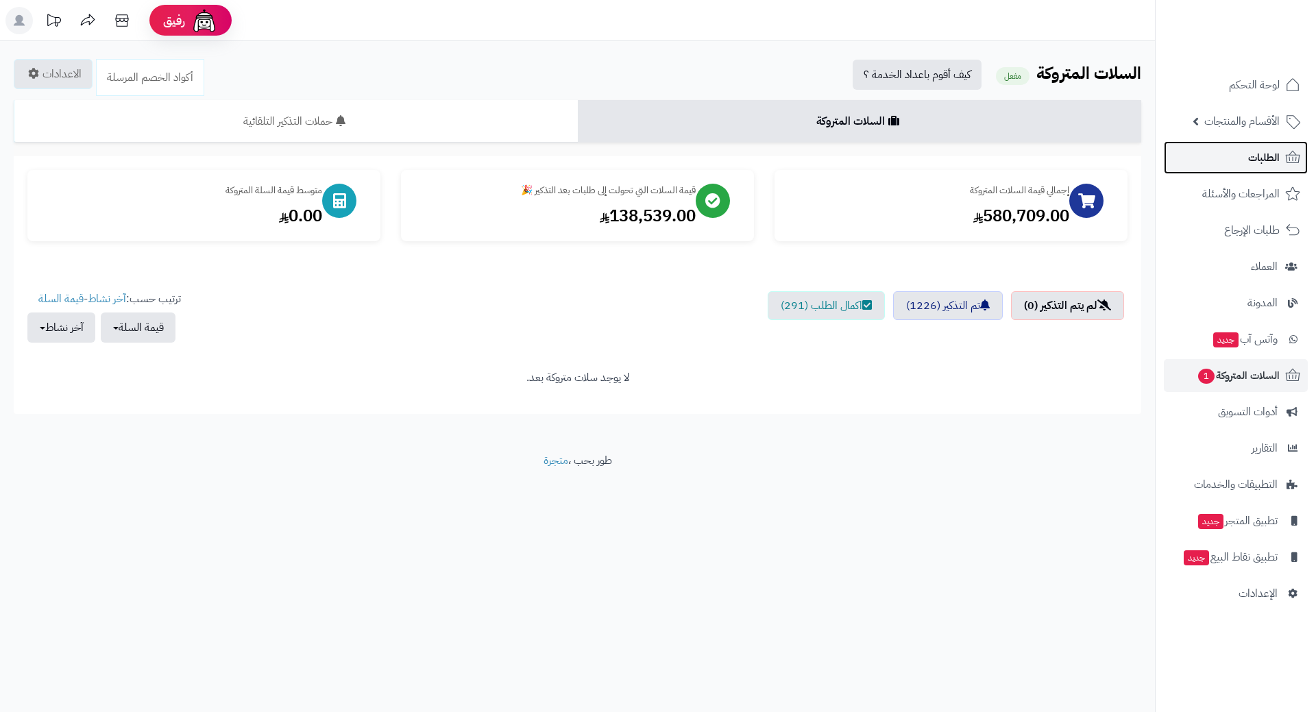
click at [1268, 159] on span "الطلبات" at bounding box center [1265, 157] width 32 height 19
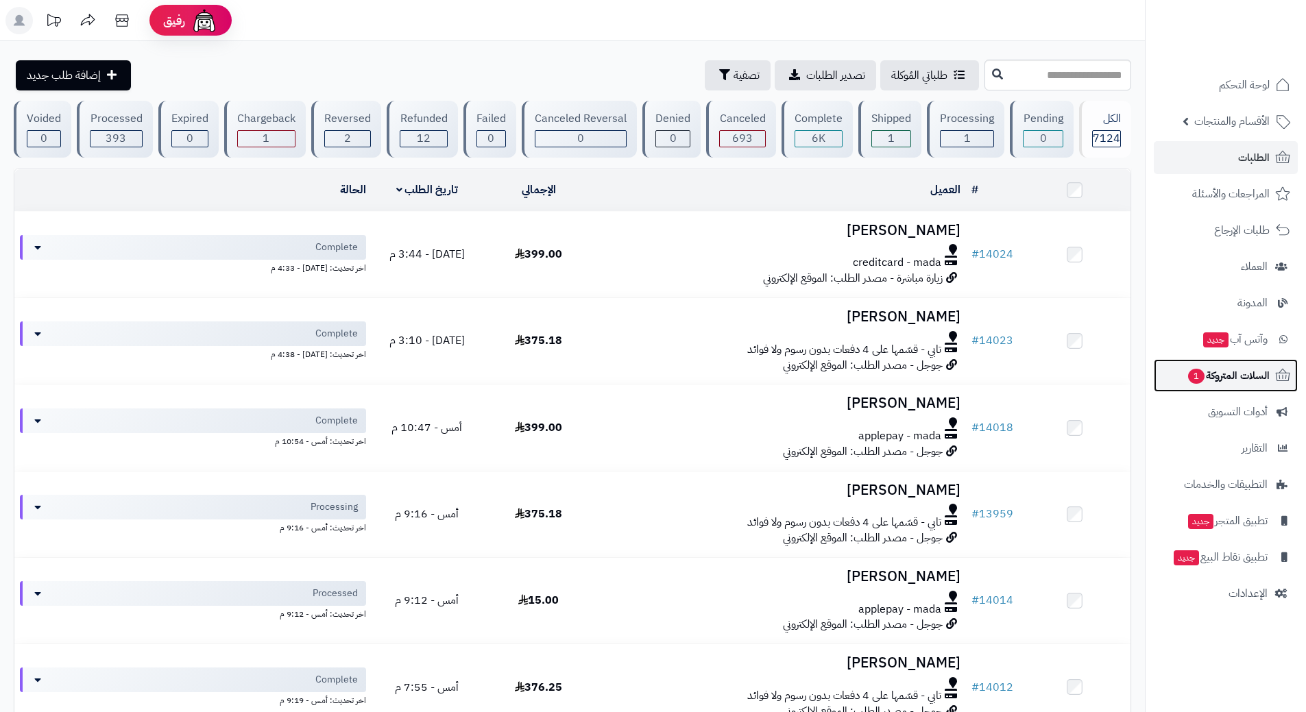
click at [1194, 367] on span "السلات المتروكة 1" at bounding box center [1228, 375] width 83 height 19
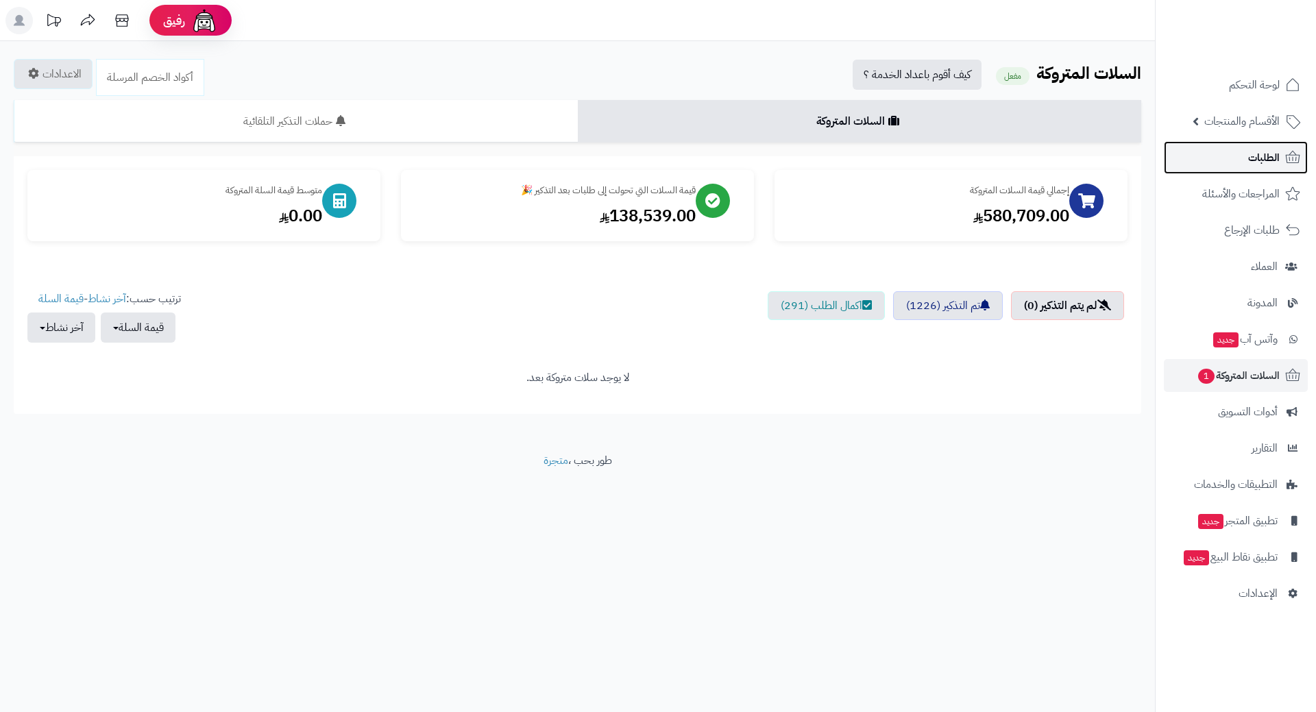
click at [1234, 157] on link "الطلبات" at bounding box center [1236, 157] width 144 height 33
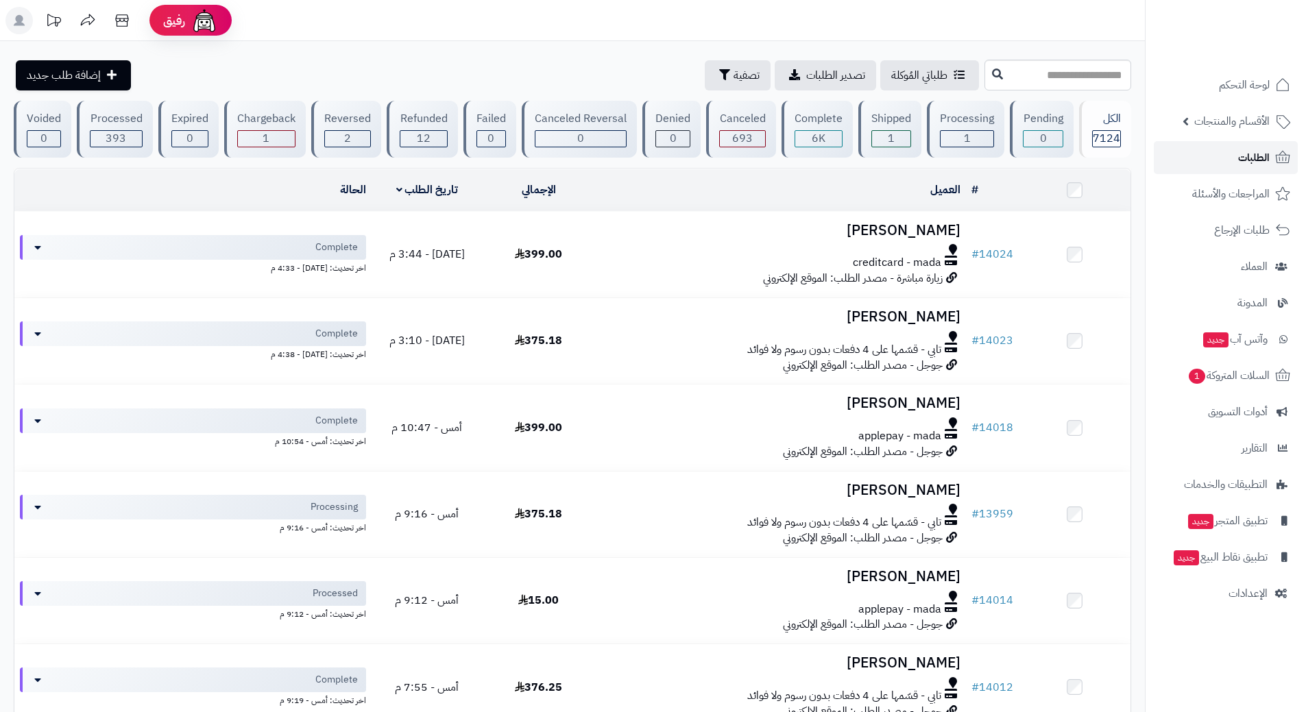
click at [1185, 154] on link "الطلبات" at bounding box center [1226, 157] width 144 height 33
click at [1042, 73] on input "text" at bounding box center [1058, 75] width 147 height 31
type input "*****"
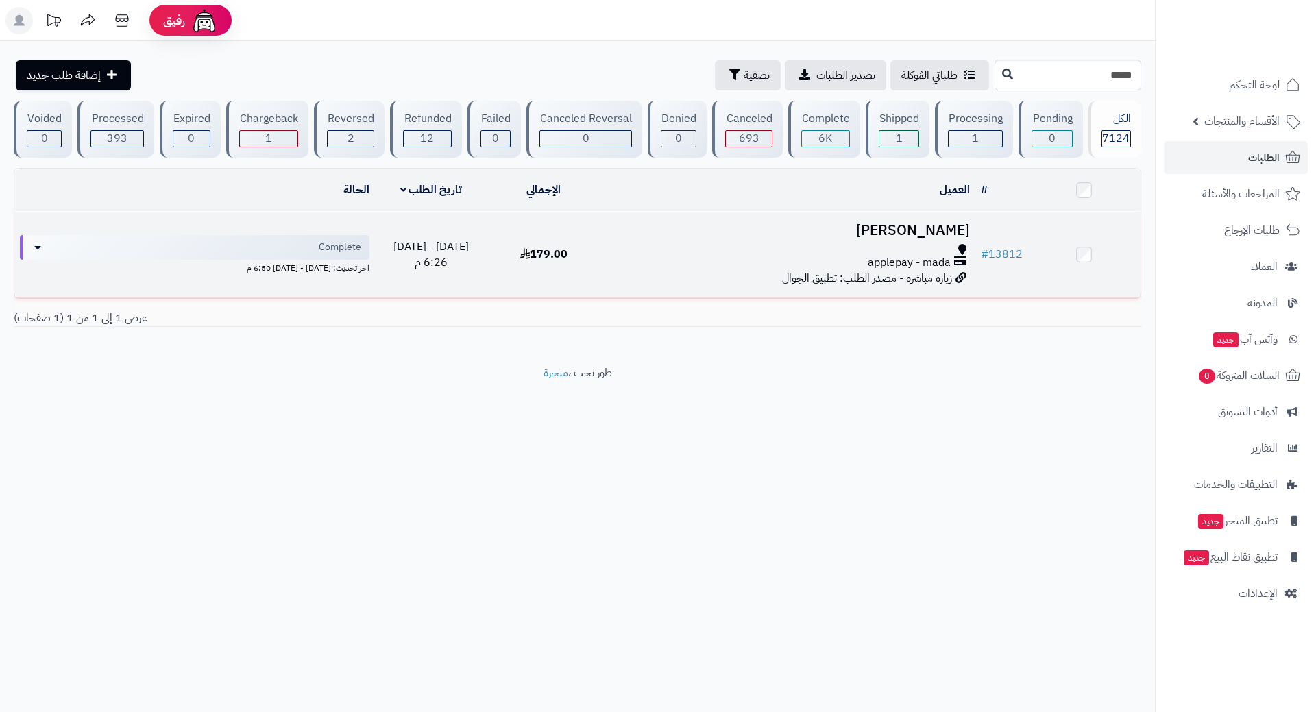
click at [663, 250] on div at bounding box center [788, 249] width 364 height 11
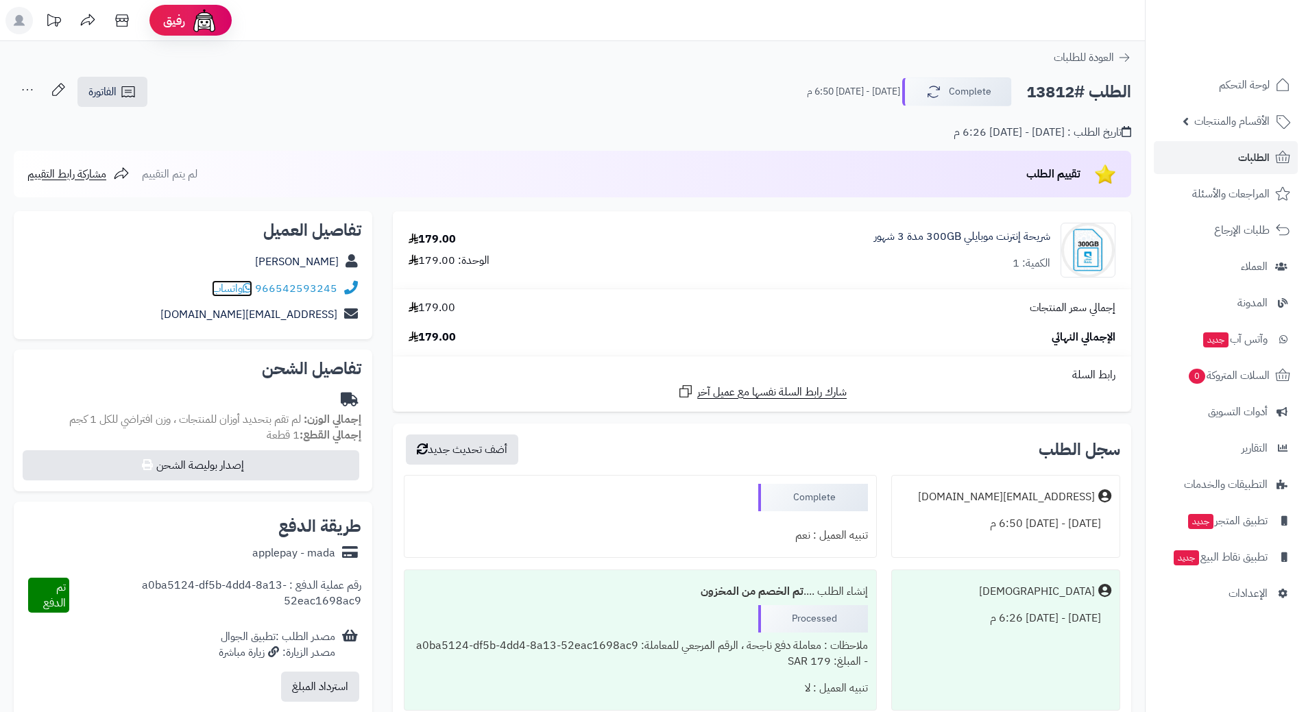
click at [249, 287] on icon at bounding box center [248, 287] width 10 height 11
